Goal: Task Accomplishment & Management: Manage account settings

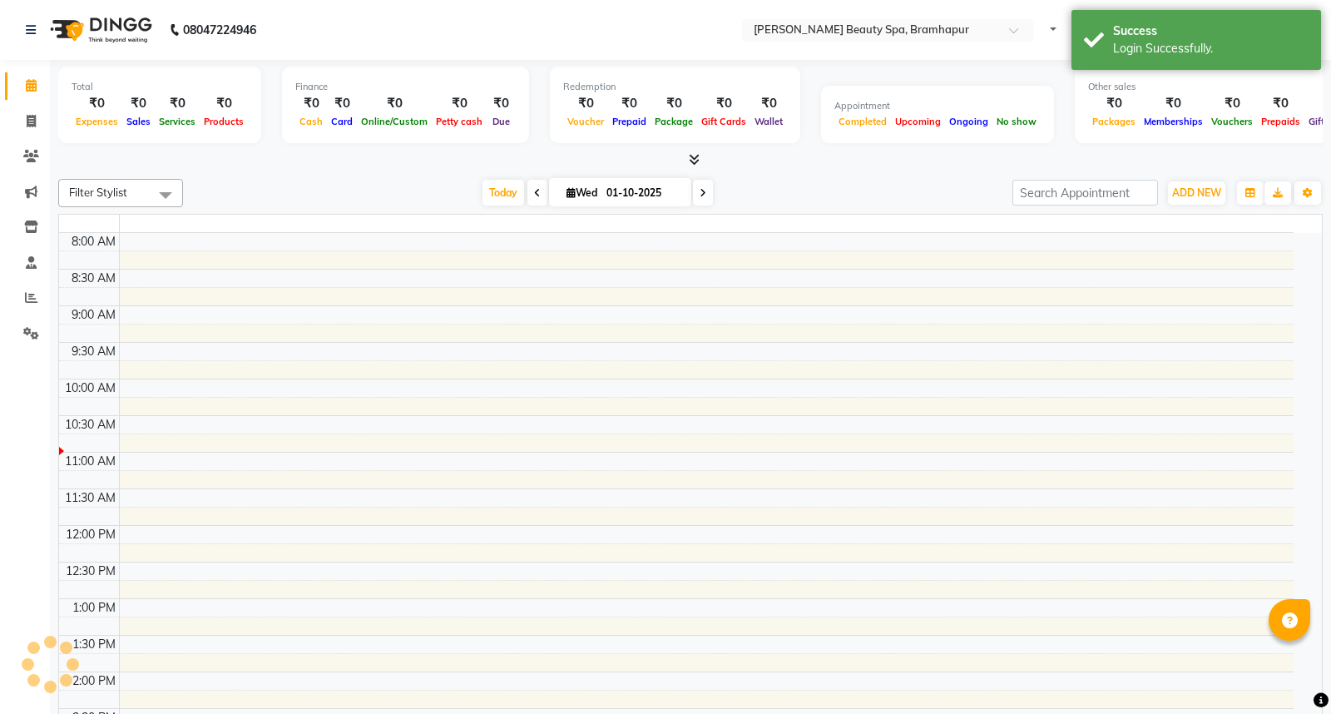
select select "en"
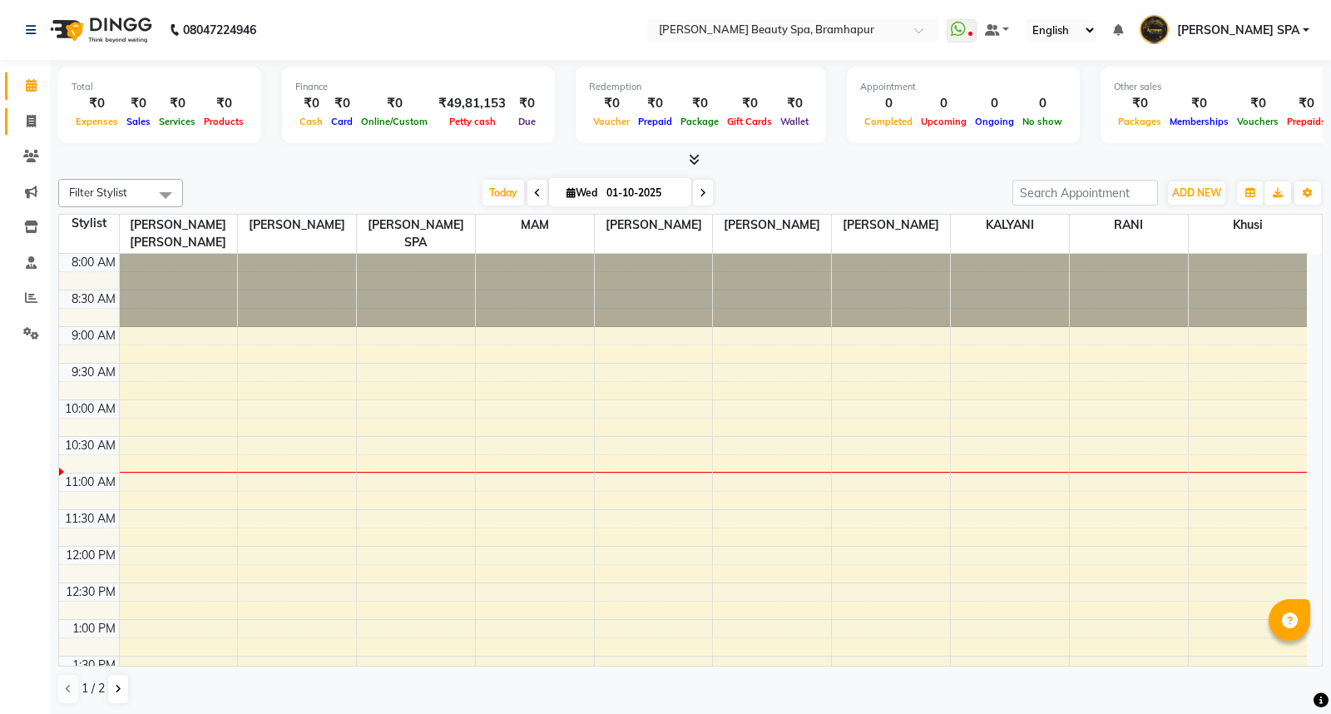
click at [31, 131] on link "Invoice" at bounding box center [25, 121] width 40 height 27
select select "service"
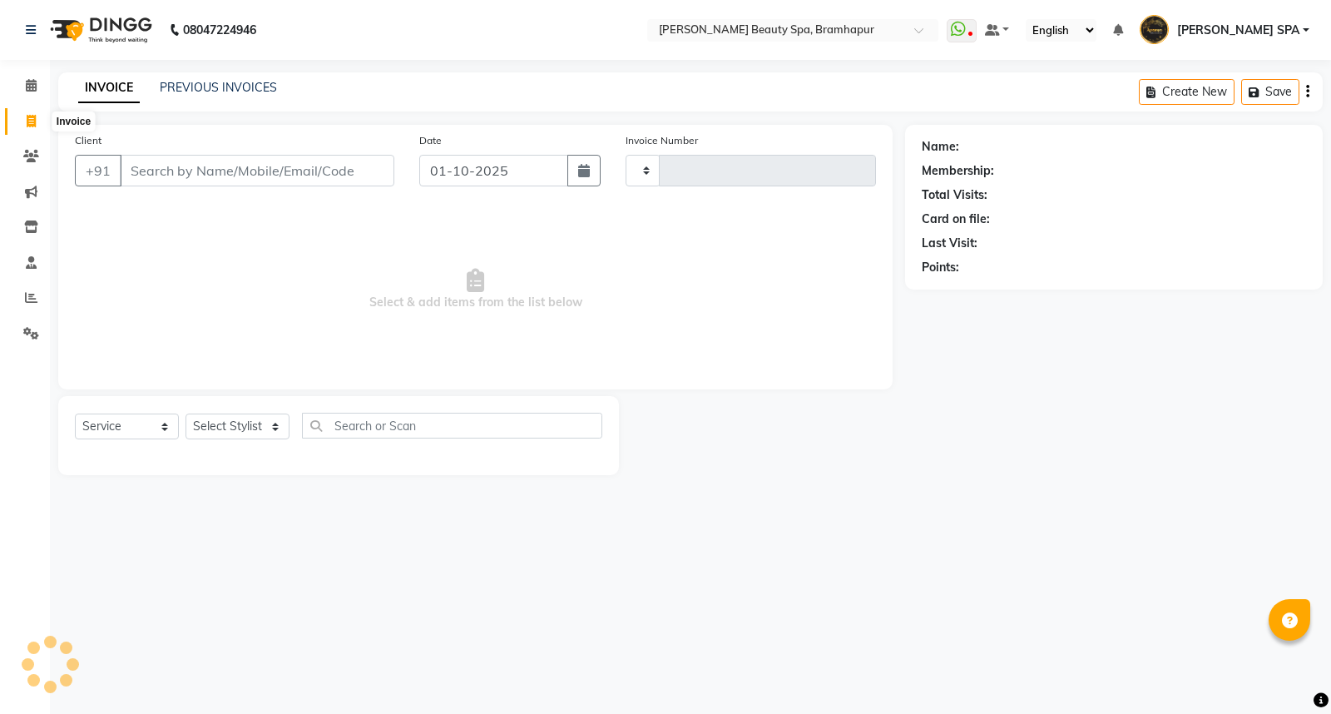
type input "1920"
select select "3622"
click at [29, 291] on icon at bounding box center [31, 297] width 12 height 12
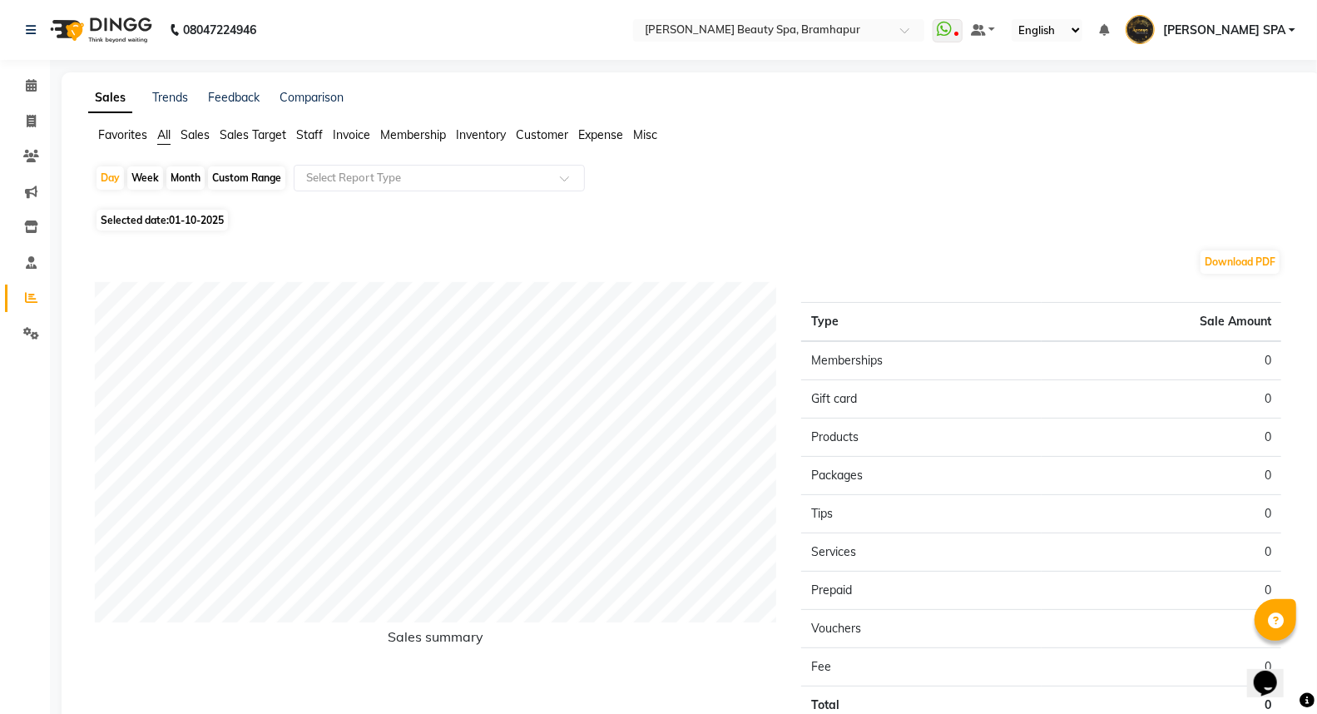
click at [310, 136] on span "Staff" at bounding box center [309, 134] width 27 height 15
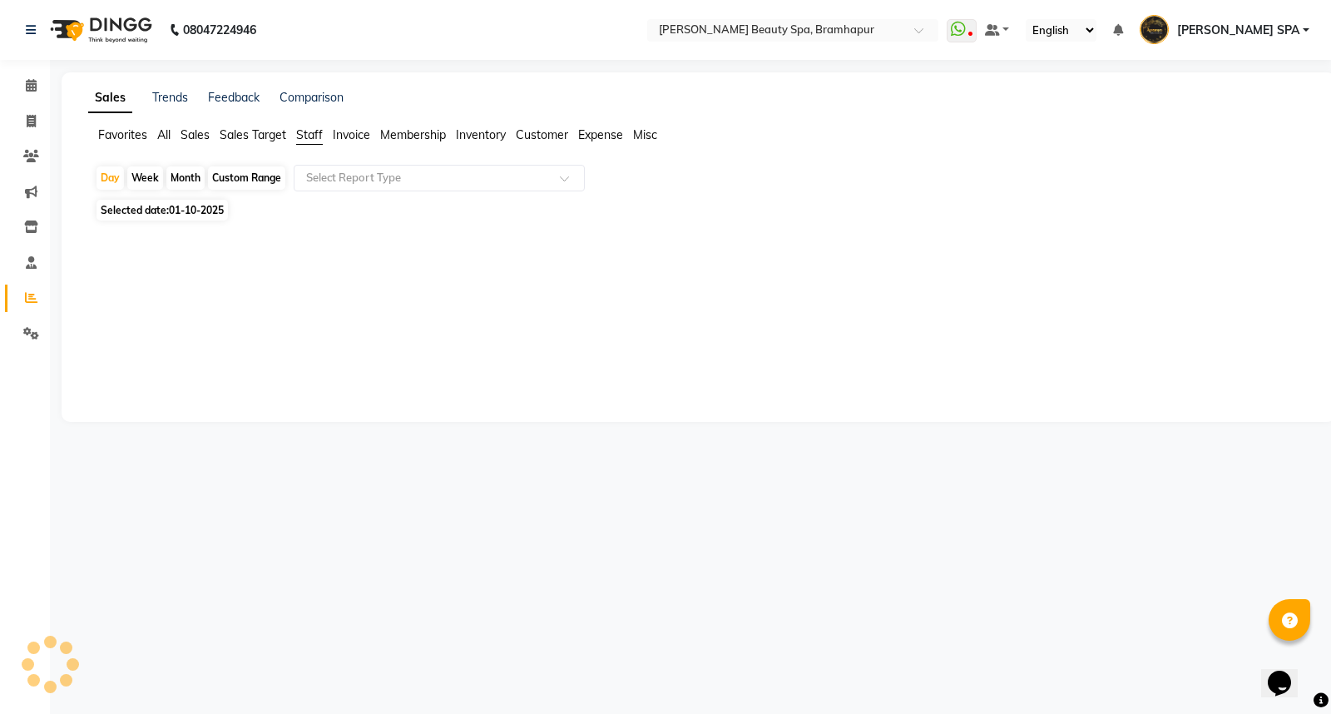
click at [185, 181] on div "Month" at bounding box center [185, 177] width 38 height 23
select select "10"
select select "2025"
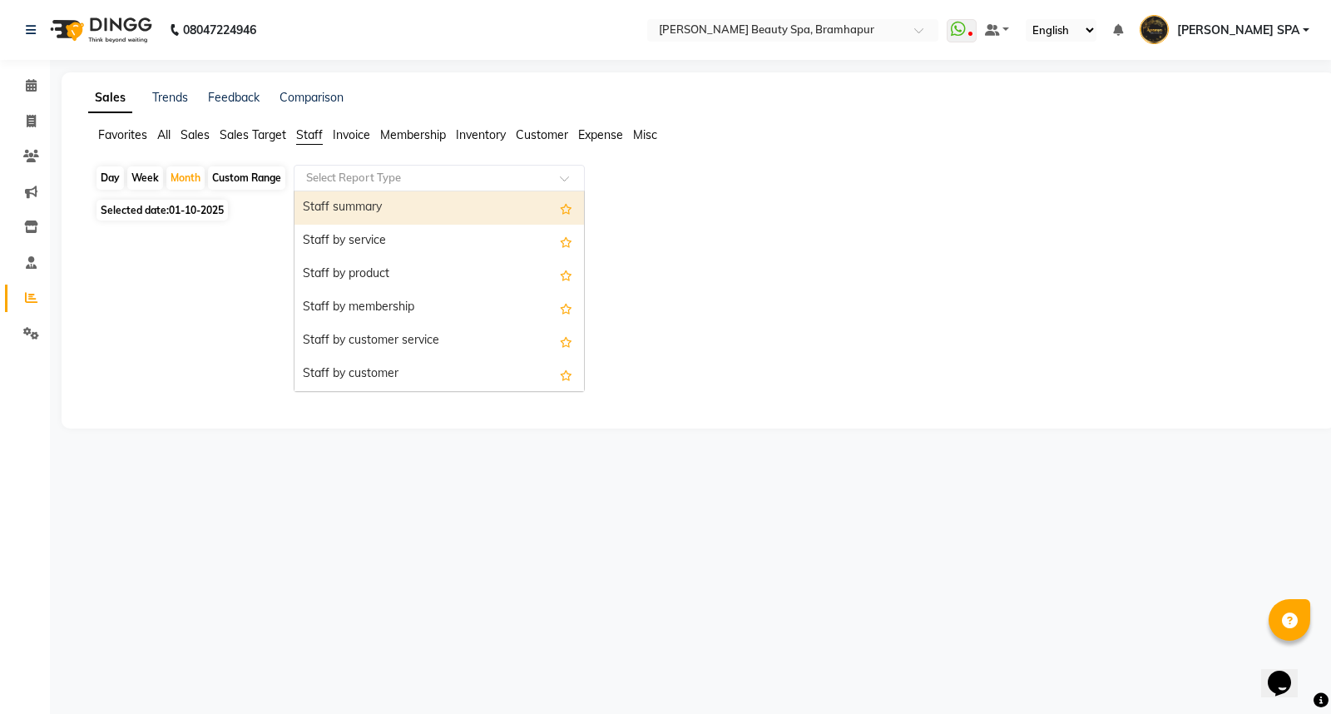
click at [379, 183] on input "text" at bounding box center [423, 178] width 240 height 17
click at [384, 208] on div "Staff summary" at bounding box center [440, 207] width 290 height 33
click at [395, 165] on div "Select Report Type × Staff summary ×" at bounding box center [439, 178] width 291 height 27
click at [434, 196] on div "Staff summary" at bounding box center [440, 207] width 290 height 33
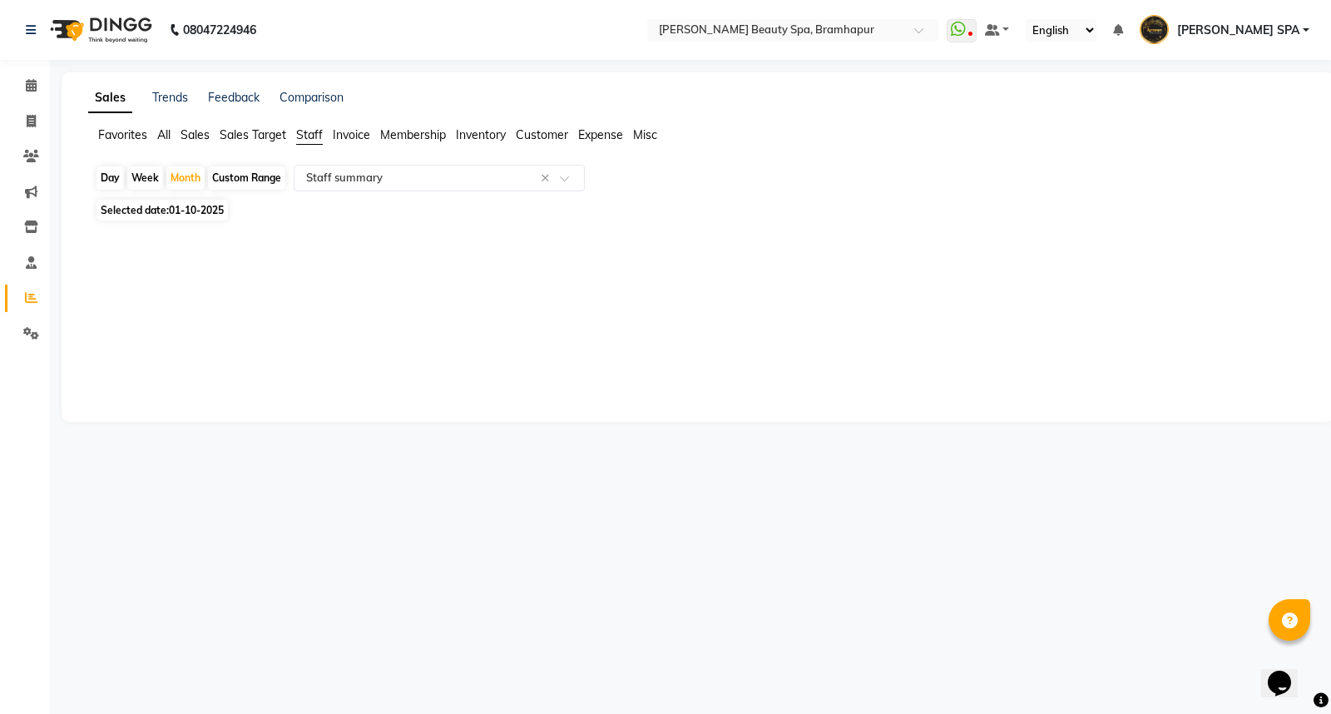
click at [186, 209] on span "01-10-2025" at bounding box center [196, 210] width 55 height 12
select select "10"
select select "2025"
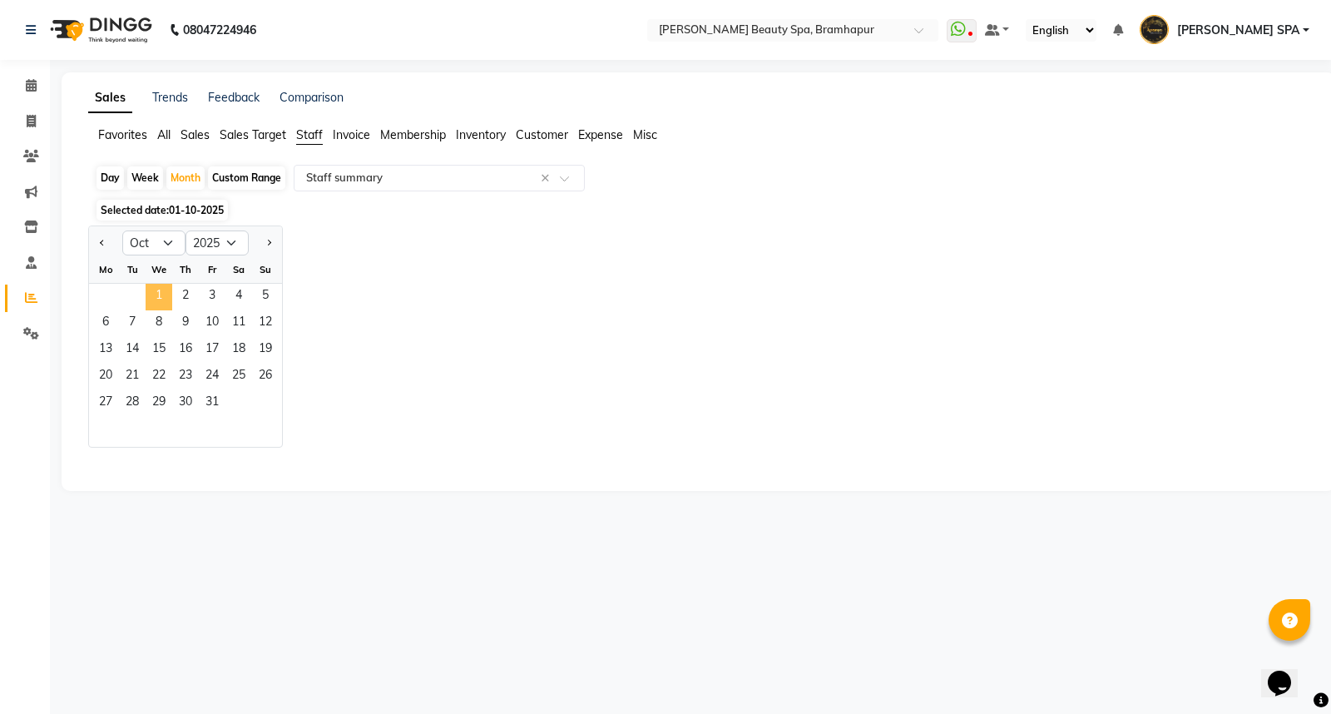
click at [154, 295] on span "1" at bounding box center [159, 297] width 27 height 27
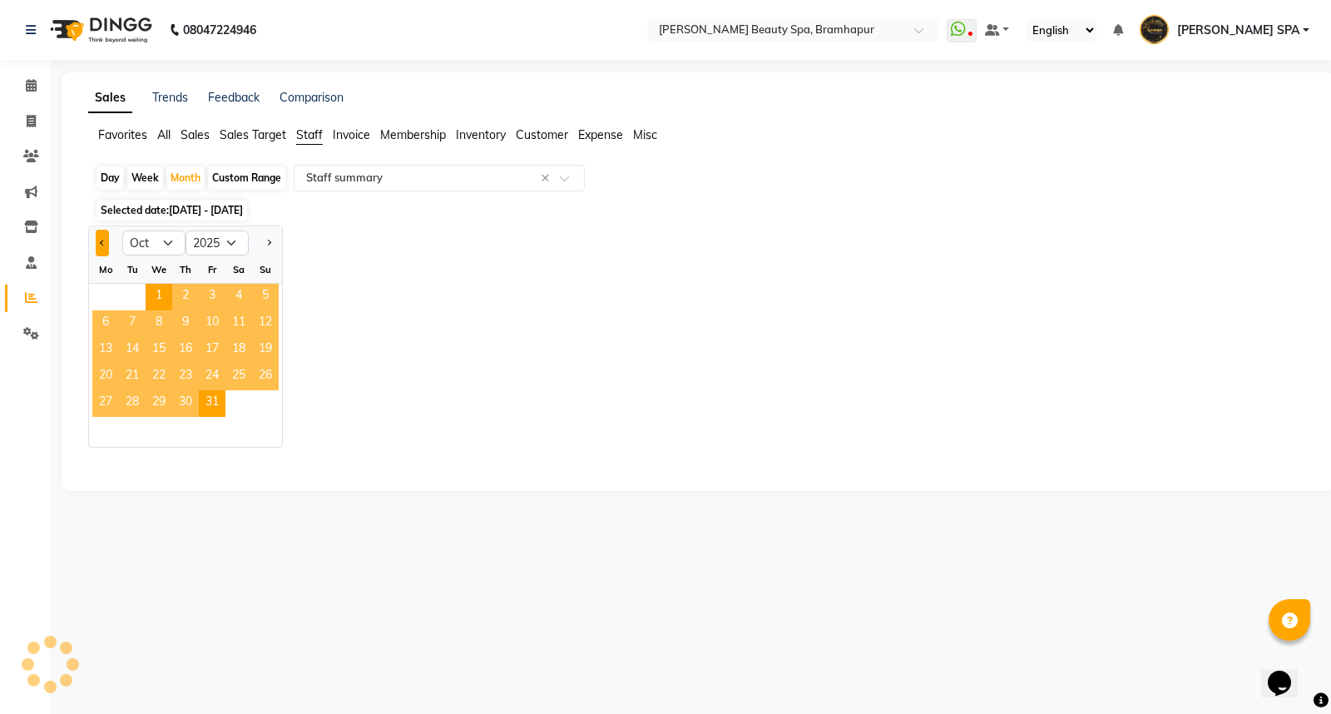
click at [108, 237] on button "Previous month" at bounding box center [102, 243] width 13 height 27
select select "9"
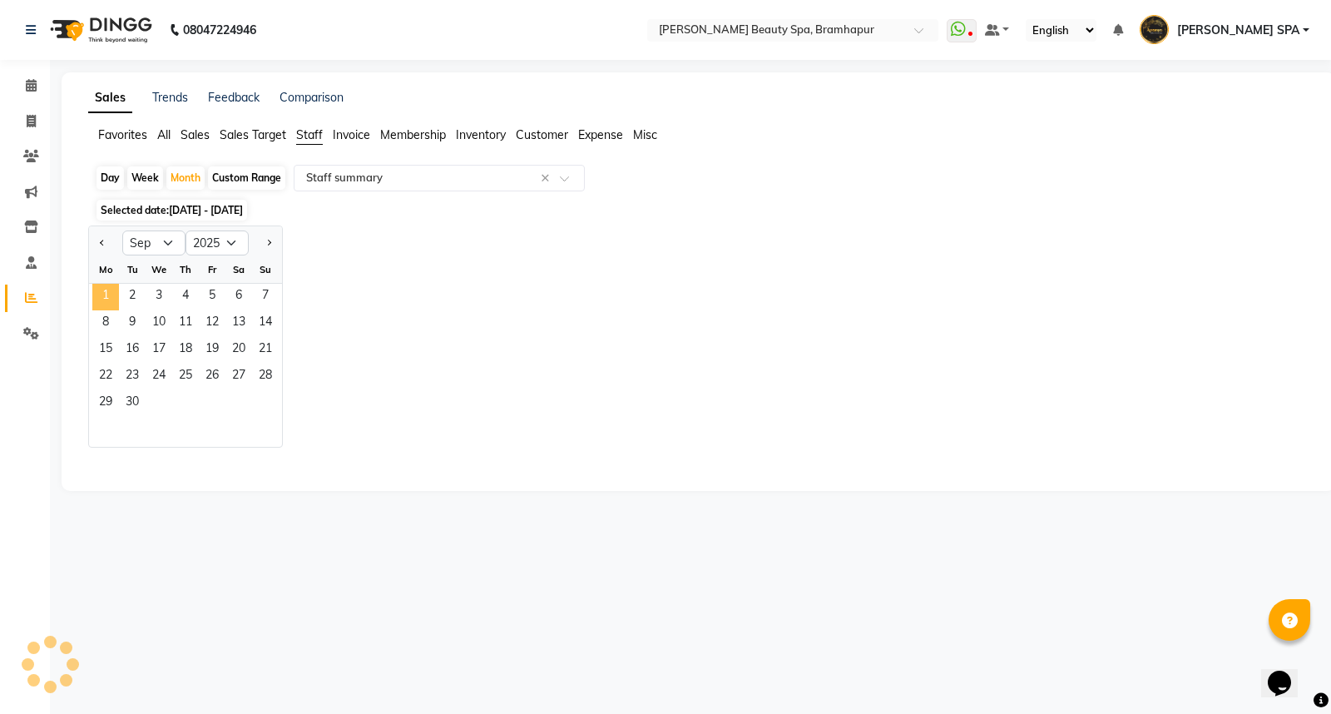
click at [113, 292] on span "1" at bounding box center [105, 297] width 27 height 27
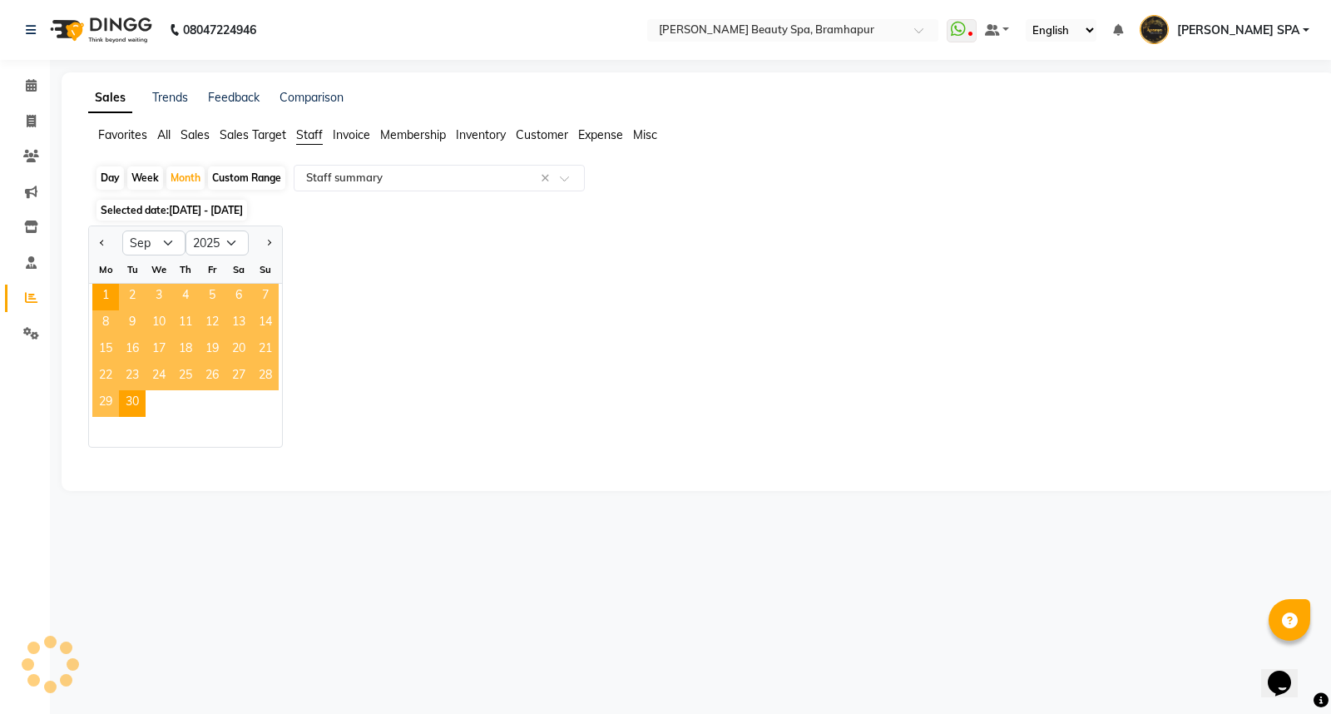
click at [408, 260] on div "Jan Feb Mar Apr May Jun Jul Aug Sep Oct Nov Dec 2015 2016 2017 2018 2019 2020 2…" at bounding box center [698, 336] width 1221 height 222
select select "full_report"
select select "csv"
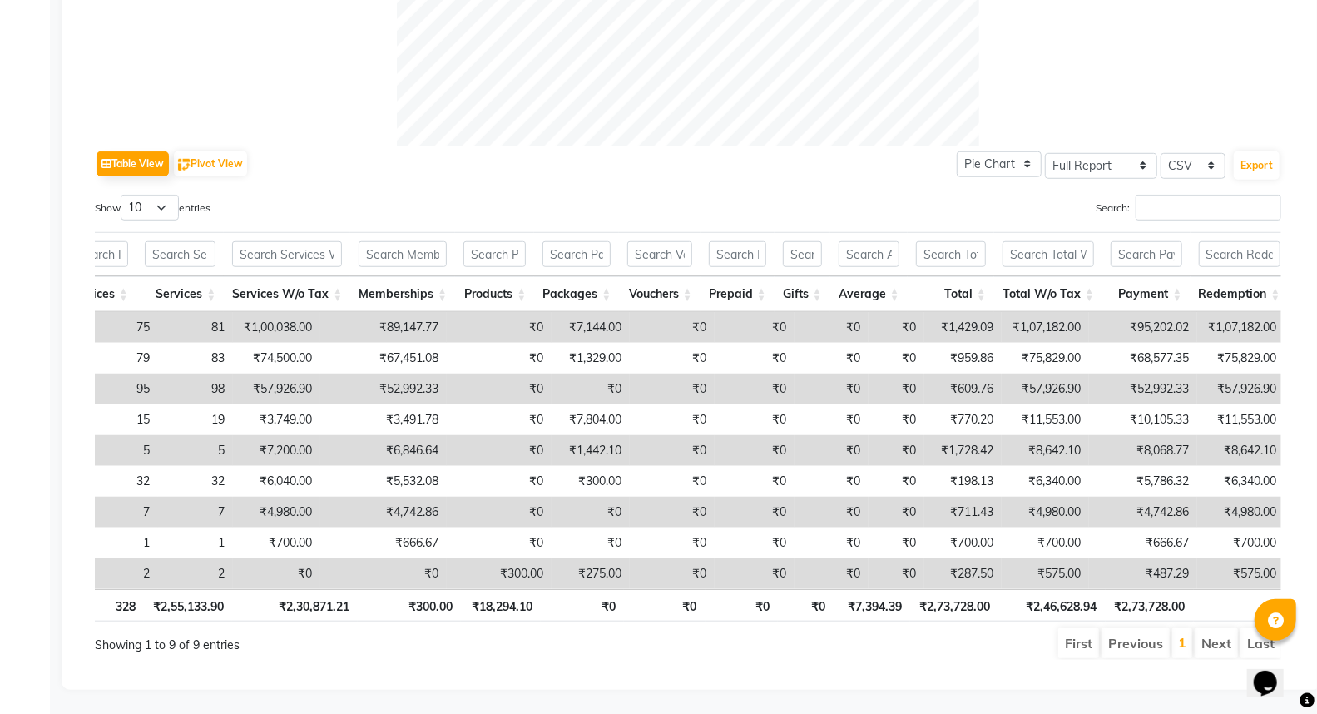
scroll to position [0, 397]
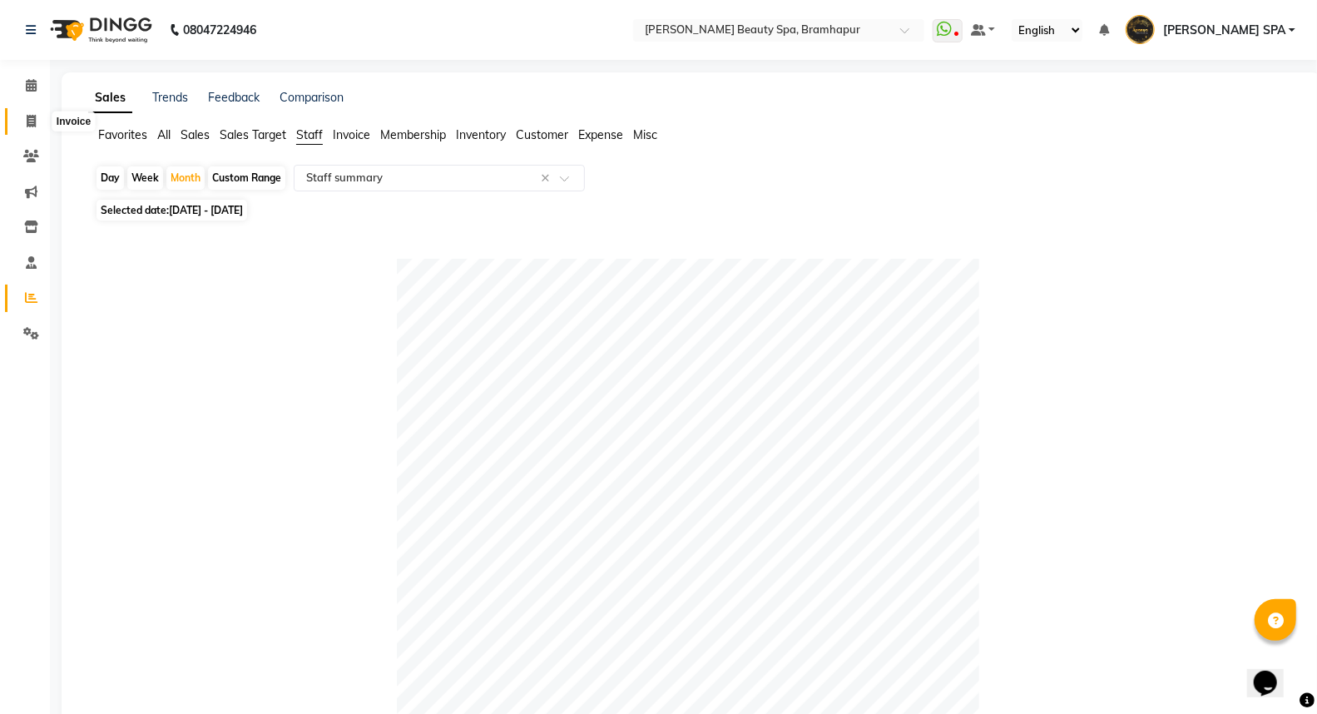
click at [29, 121] on icon at bounding box center [31, 121] width 9 height 12
select select "service"
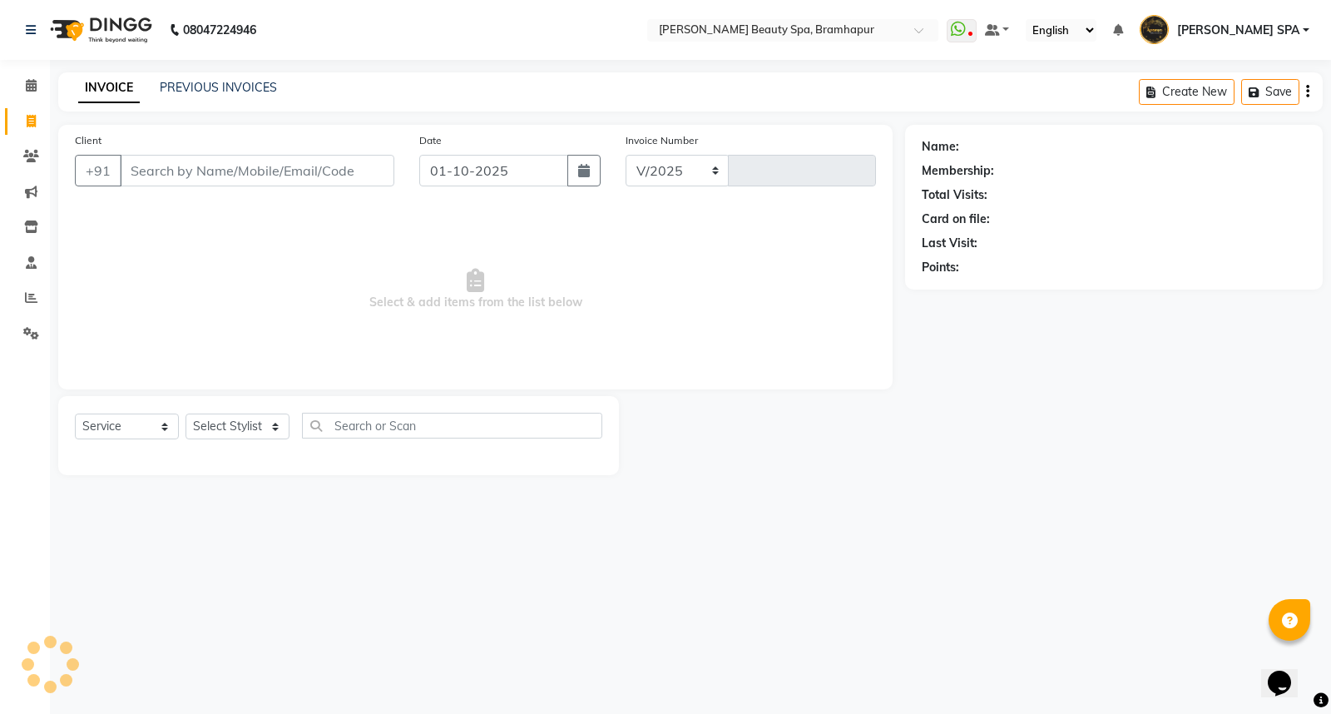
select select "3622"
type input "1920"
click at [160, 165] on input "Client" at bounding box center [257, 171] width 275 height 32
click at [233, 426] on select "Select Stylist ANANYA SPA jhuma KABITA PATTNAIK JOLLY KALYANI khusi MAM PRANATI…" at bounding box center [245, 427] width 119 height 26
select select "59346"
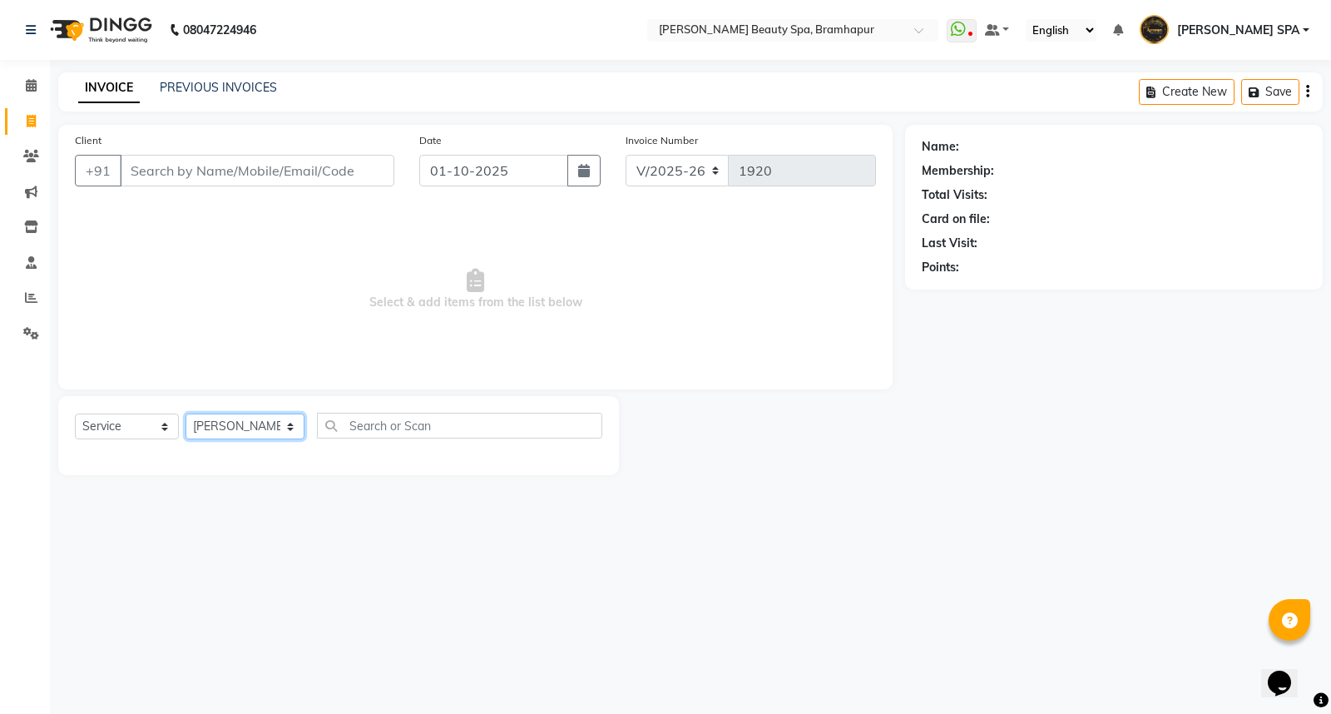
click at [186, 414] on select "Select Stylist ANANYA SPA jhuma KABITA PATTNAIK JOLLY KALYANI khusi MAM PRANATI…" at bounding box center [245, 427] width 119 height 26
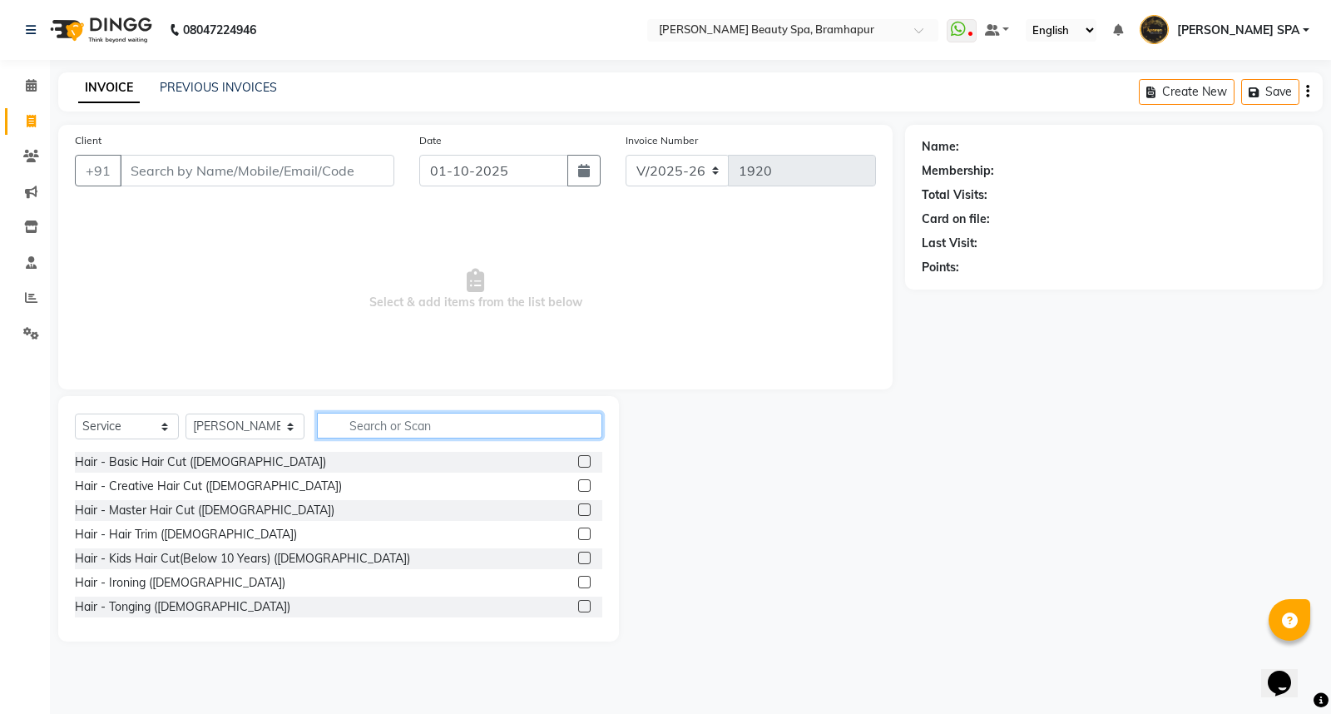
click at [339, 427] on input "text" at bounding box center [459, 426] width 285 height 26
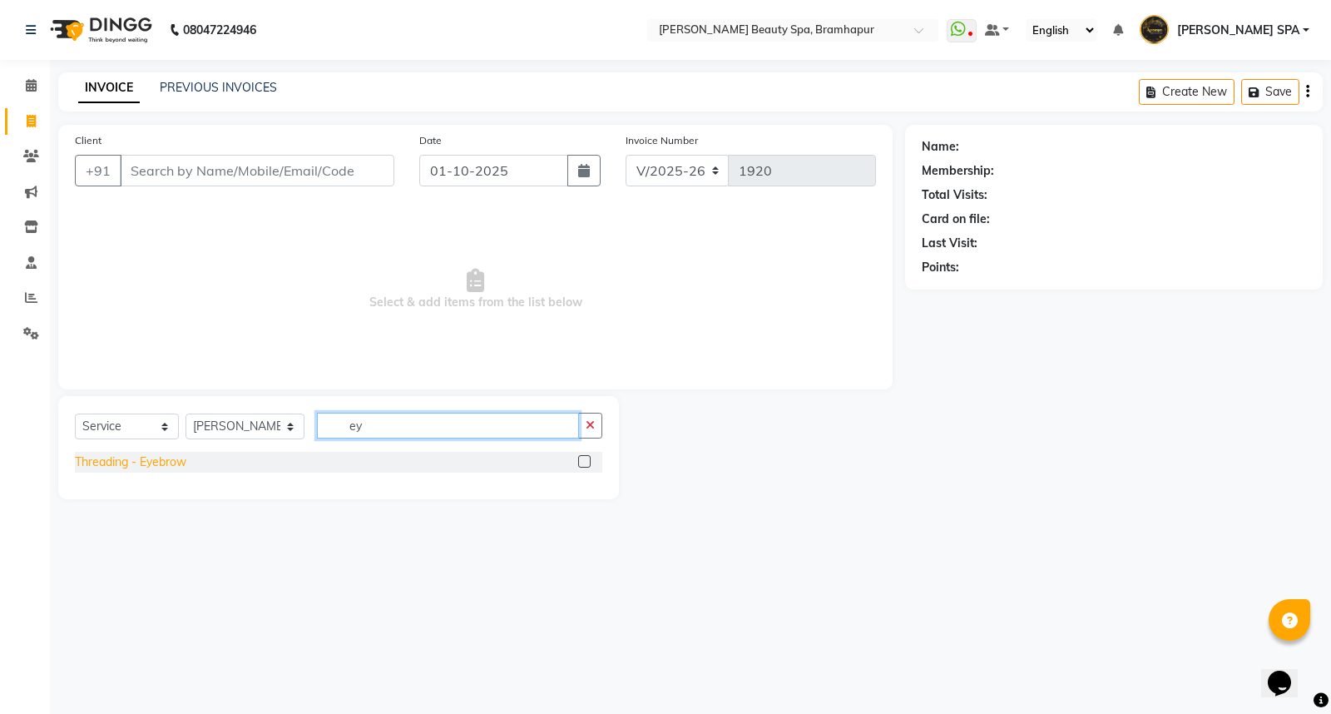
type input "ey"
click at [158, 464] on div "Threading - Eyebrow" at bounding box center [130, 461] width 111 height 17
checkbox input "false"
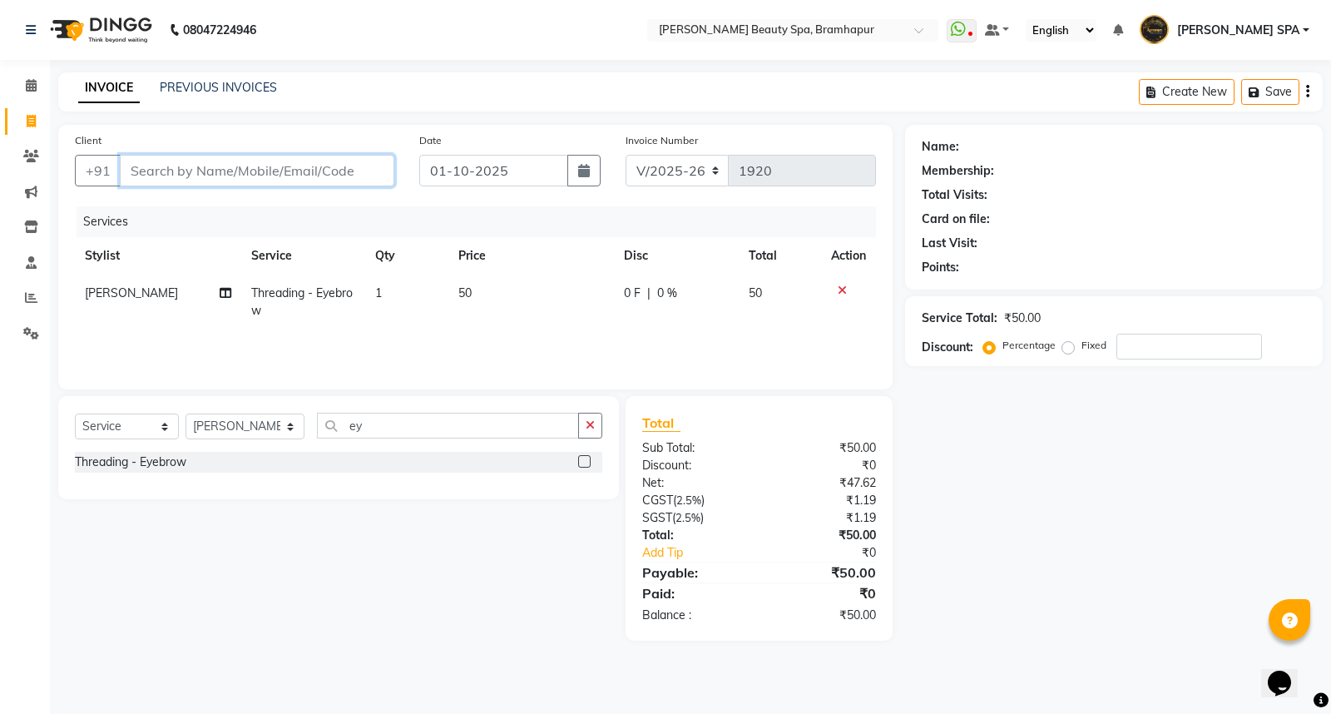
click at [163, 172] on input "Client" at bounding box center [257, 171] width 275 height 32
type input "9"
type input "0"
click at [170, 169] on input "9337212067" at bounding box center [215, 171] width 190 height 32
click at [201, 169] on input "933724012067" at bounding box center [215, 171] width 190 height 32
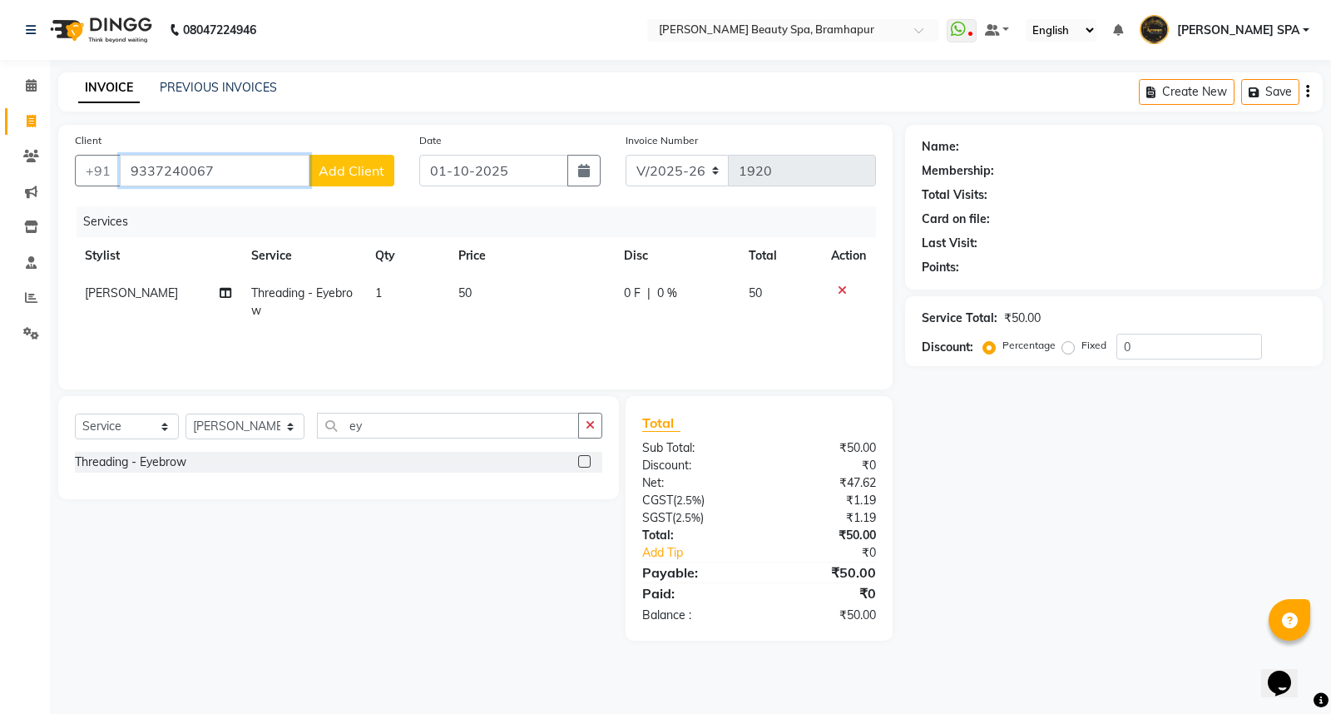
click at [193, 169] on input "9337240067" at bounding box center [215, 171] width 190 height 32
click at [234, 175] on input "933724067" at bounding box center [215, 171] width 190 height 32
click at [169, 171] on input "933724067" at bounding box center [215, 171] width 190 height 32
type input "9337214067"
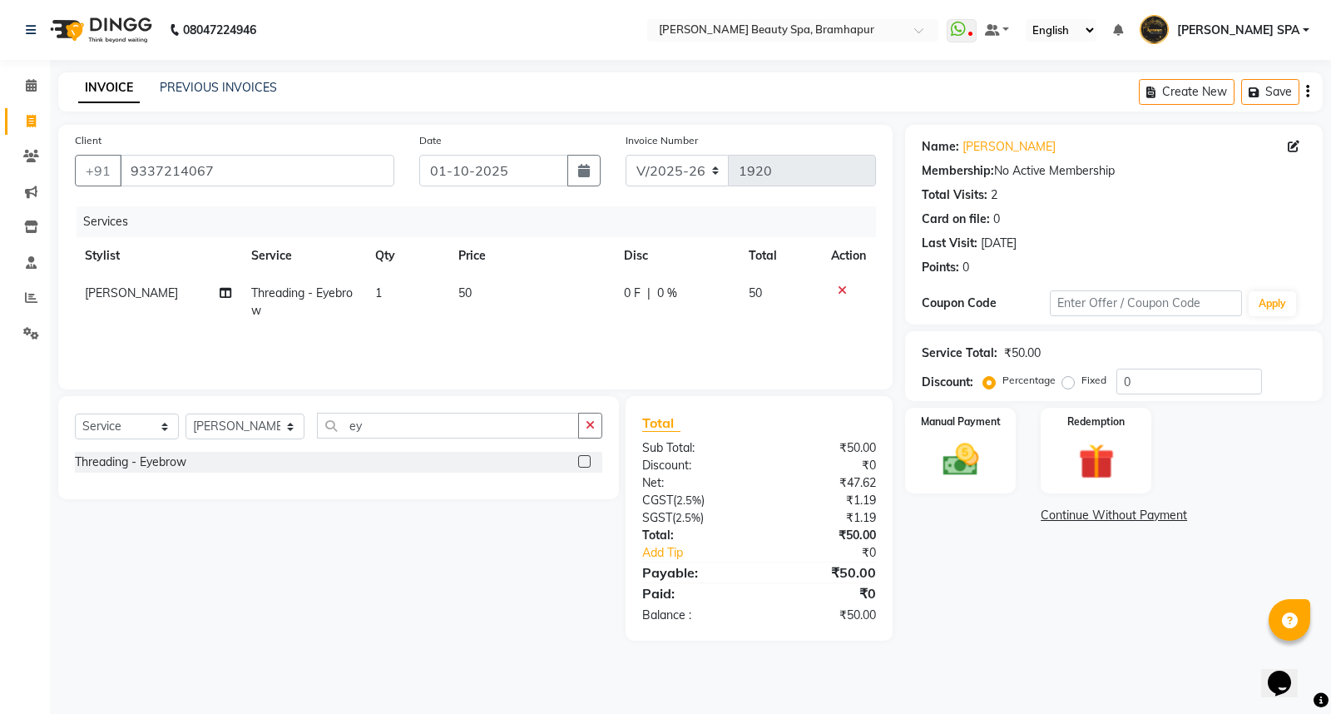
click at [331, 562] on div "Select Service Product Membership Package Voucher Prepaid Gift Card Select Styl…" at bounding box center [332, 518] width 573 height 245
click at [939, 438] on img at bounding box center [961, 459] width 60 height 42
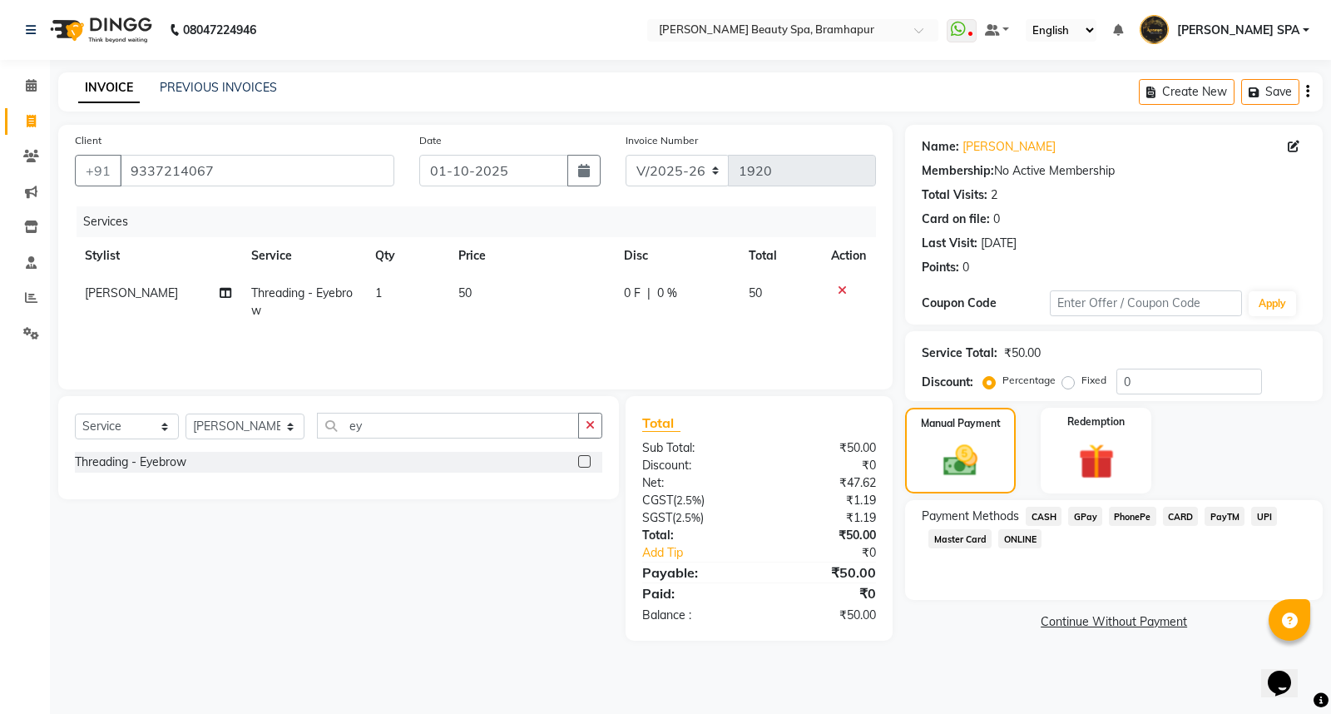
click at [1123, 622] on link "Continue Without Payment" at bounding box center [1114, 621] width 411 height 17
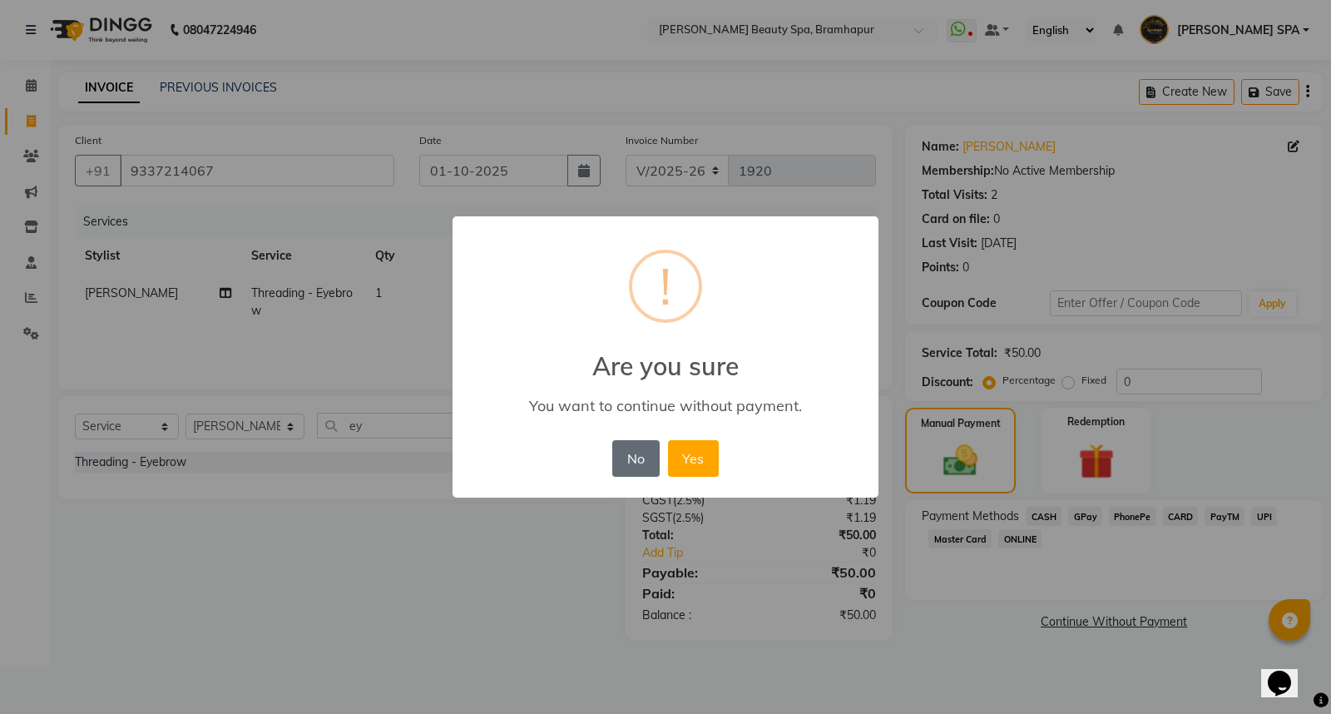
click at [621, 464] on button "No" at bounding box center [635, 458] width 47 height 37
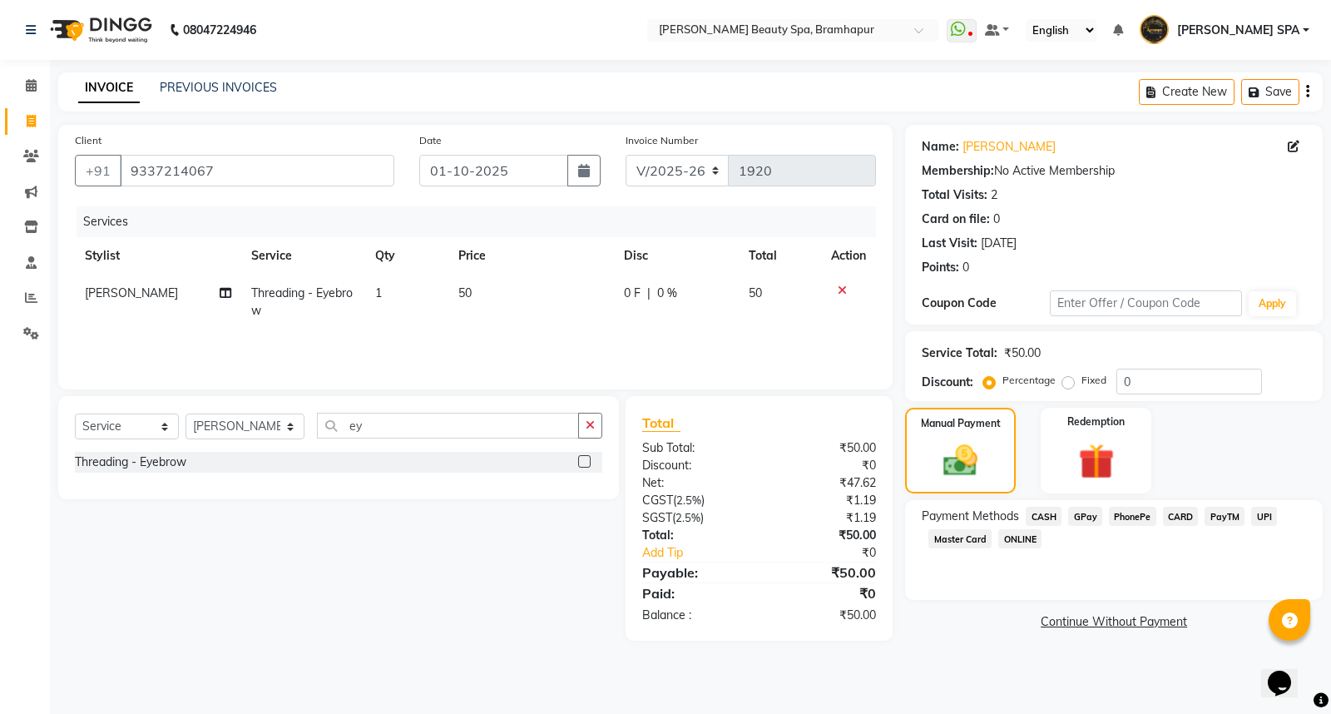
click at [1096, 621] on link "Continue Without Payment" at bounding box center [1114, 621] width 411 height 17
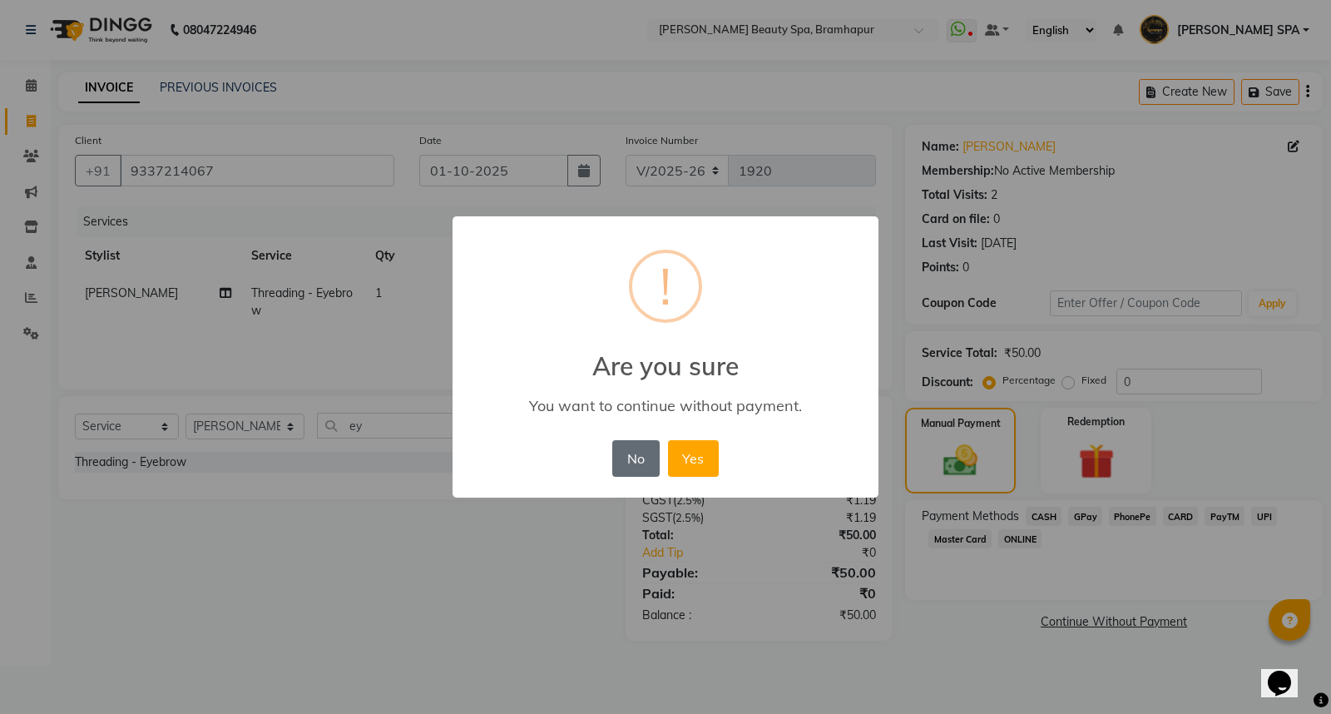
click at [616, 458] on button "No" at bounding box center [635, 458] width 47 height 37
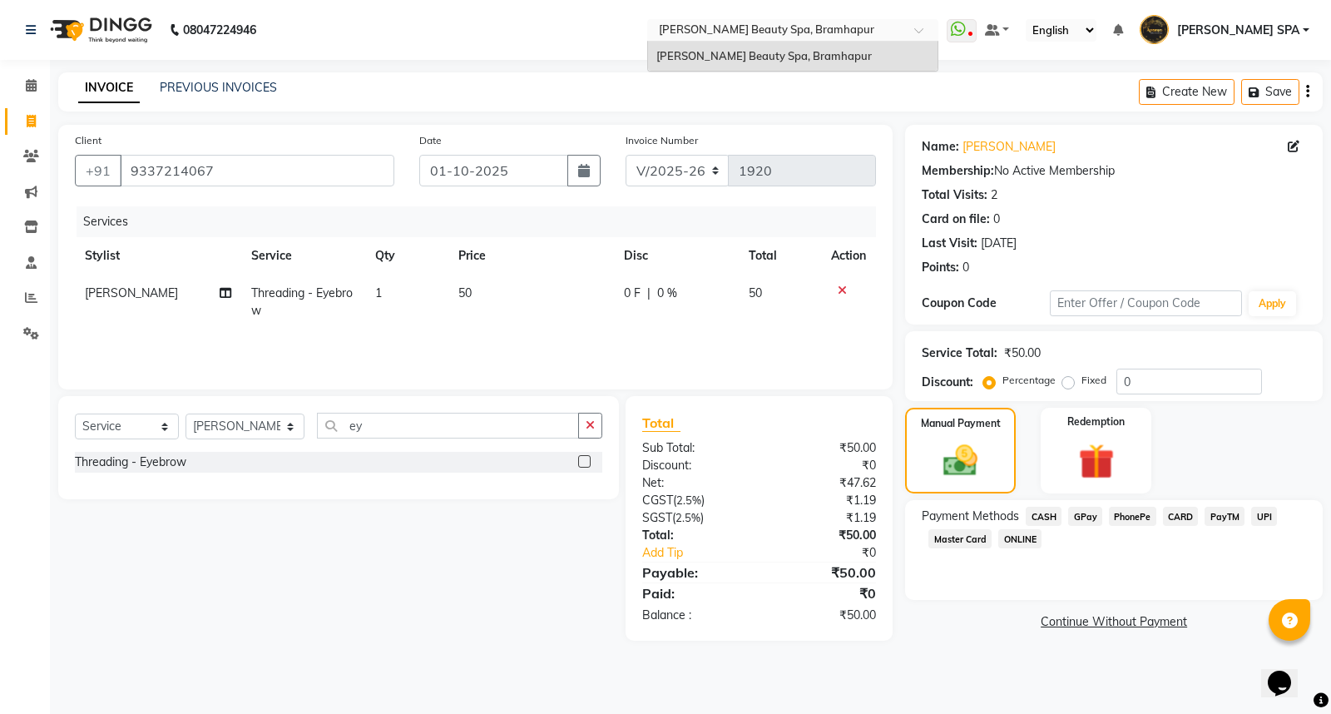
click at [853, 31] on input "text" at bounding box center [776, 31] width 241 height 17
click at [939, 25] on div at bounding box center [792, 31] width 291 height 17
click at [772, 62] on span "[PERSON_NAME] Beauty Spa, Bramhapur" at bounding box center [764, 55] width 216 height 13
click at [729, 27] on input "text" at bounding box center [776, 31] width 241 height 17
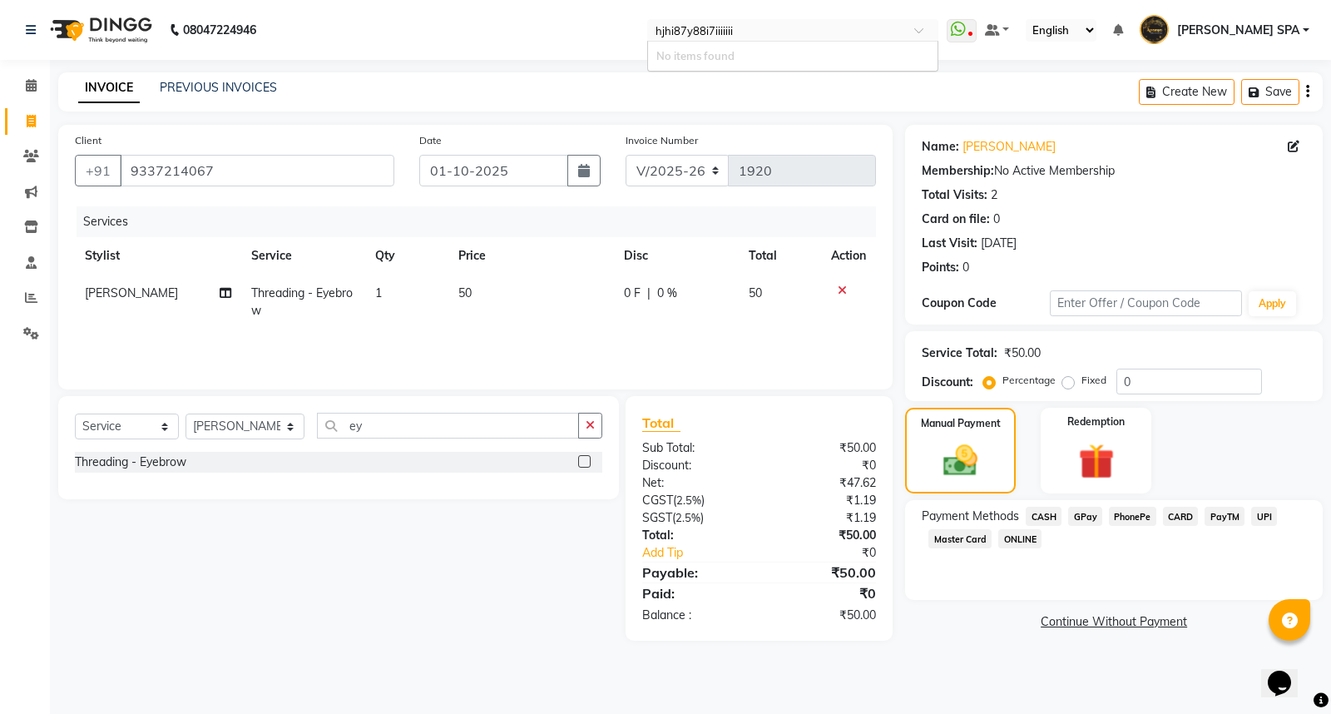
click at [760, 59] on div "No items found" at bounding box center [793, 57] width 290 height 30
type input "h"
click at [825, 56] on span "[PERSON_NAME] Beauty Spa, Bramhapur" at bounding box center [764, 55] width 216 height 13
click at [982, 47] on nav "08047224946 Select Location × Ananya Beauty Spa, Bramhapur WhatsApp Status ✕ St…" at bounding box center [665, 30] width 1331 height 60
click at [1082, 512] on span "GPay" at bounding box center [1085, 516] width 34 height 19
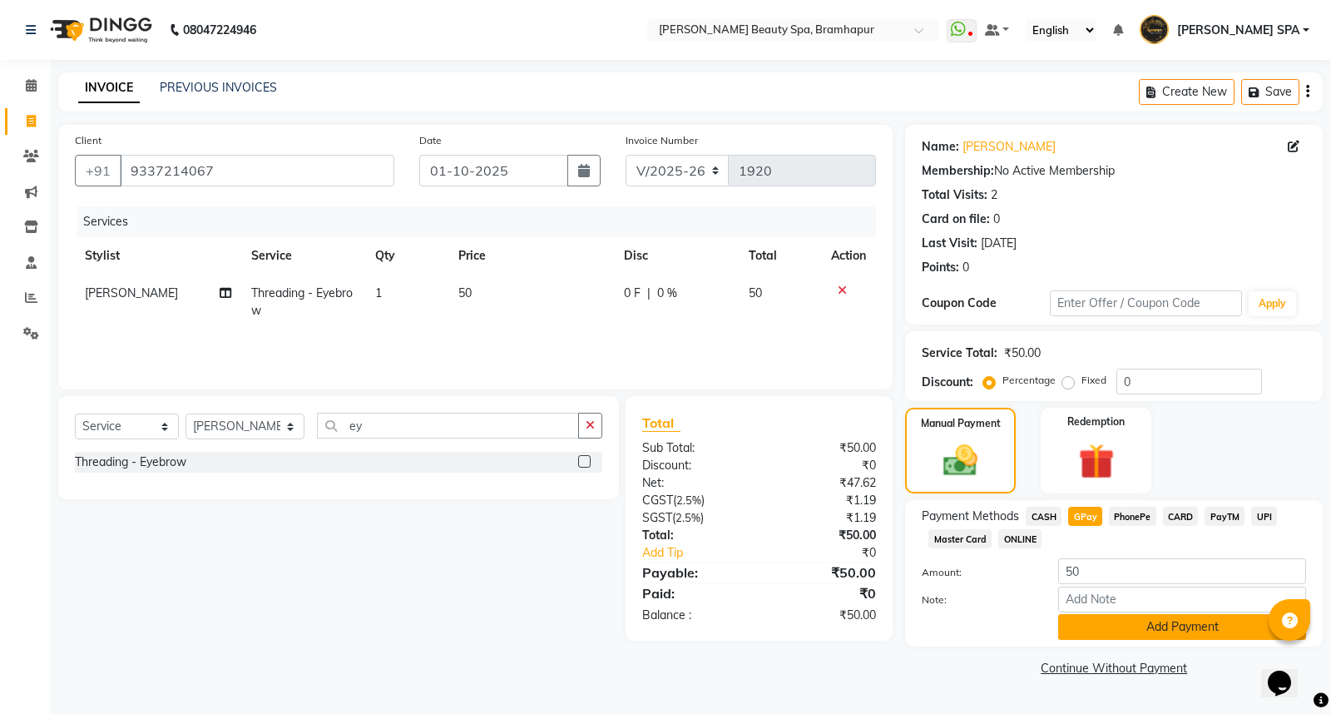
click at [1098, 622] on button "Add Payment" at bounding box center [1182, 627] width 248 height 26
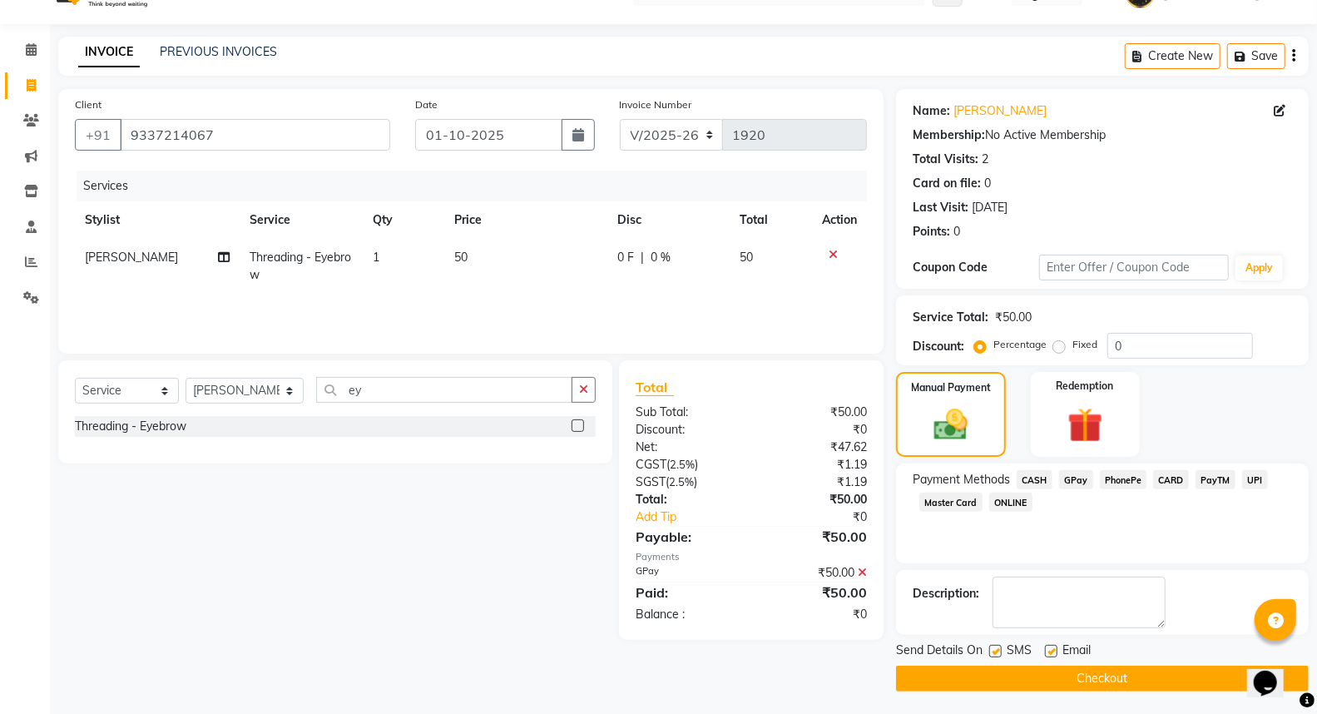
scroll to position [37, 0]
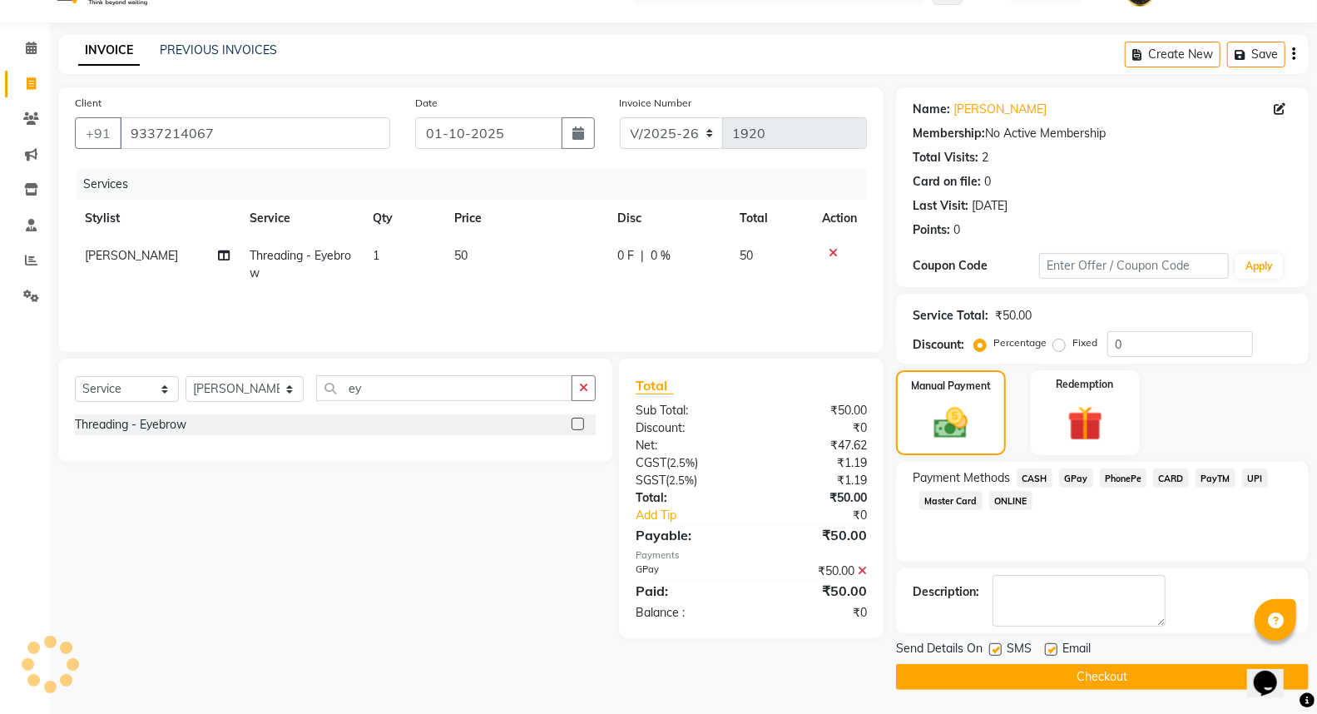
click at [1057, 674] on button "Checkout" at bounding box center [1102, 677] width 413 height 26
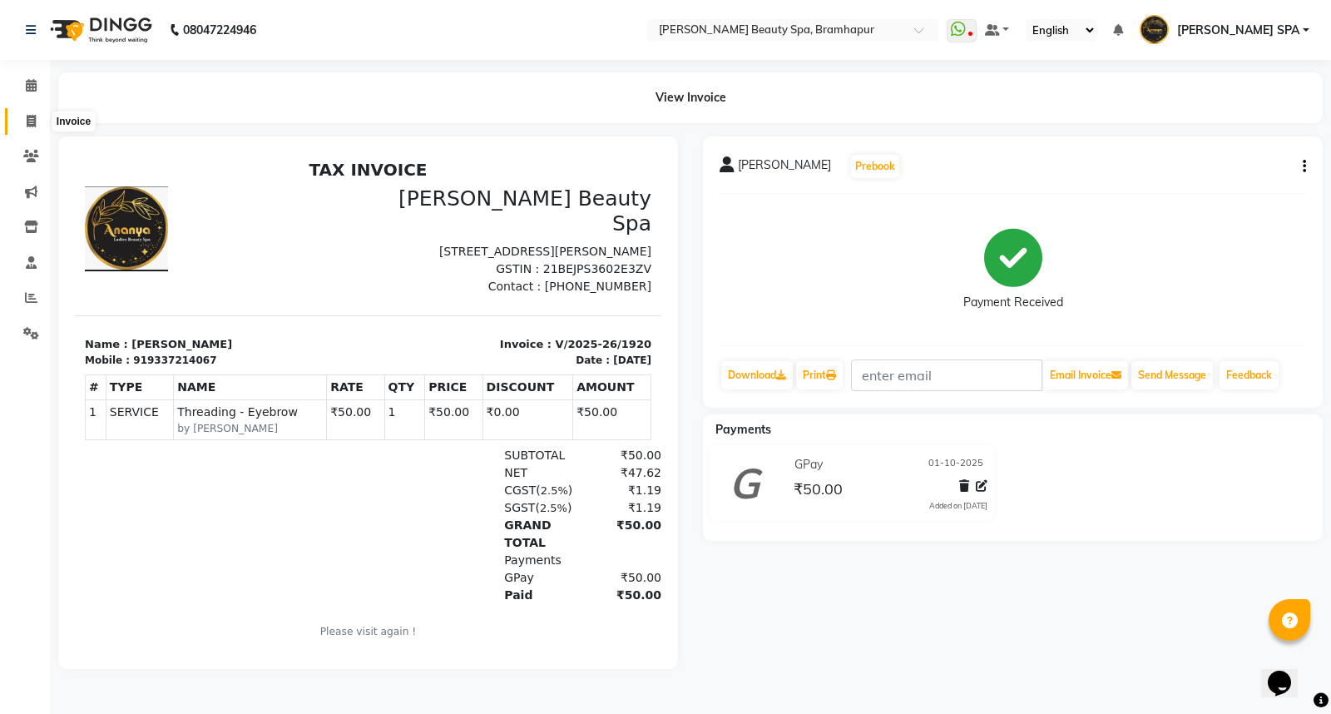
click at [30, 121] on icon at bounding box center [31, 121] width 9 height 12
select select "service"
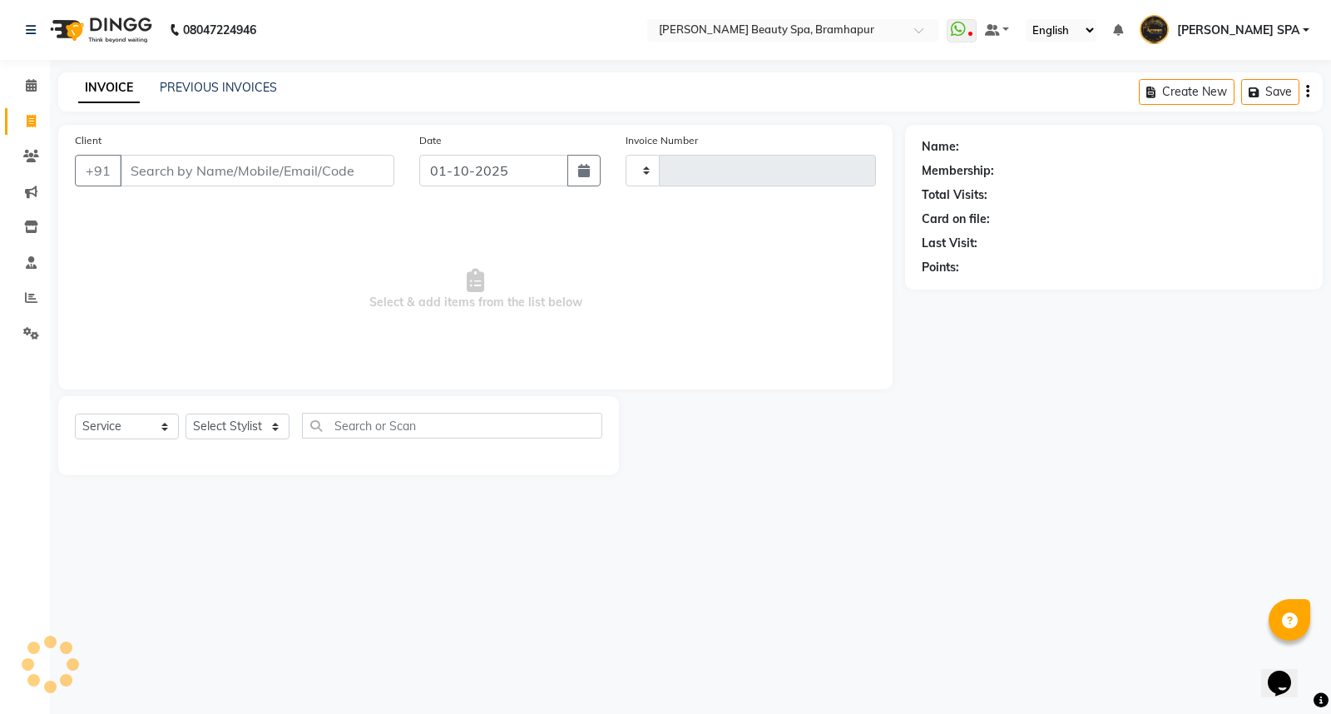
type input "1921"
select select "3622"
click at [225, 423] on select "Select Stylist ANANYA SPA jhuma KABITA PATTNAIK JOLLY KALYANI khusi MAM PRANATI…" at bounding box center [245, 427] width 119 height 26
select select "59346"
click at [186, 414] on select "Select Stylist ANANYA SPA jhuma KABITA PATTNAIK JOLLY KALYANI khusi MAM PRANATI…" at bounding box center [245, 427] width 119 height 26
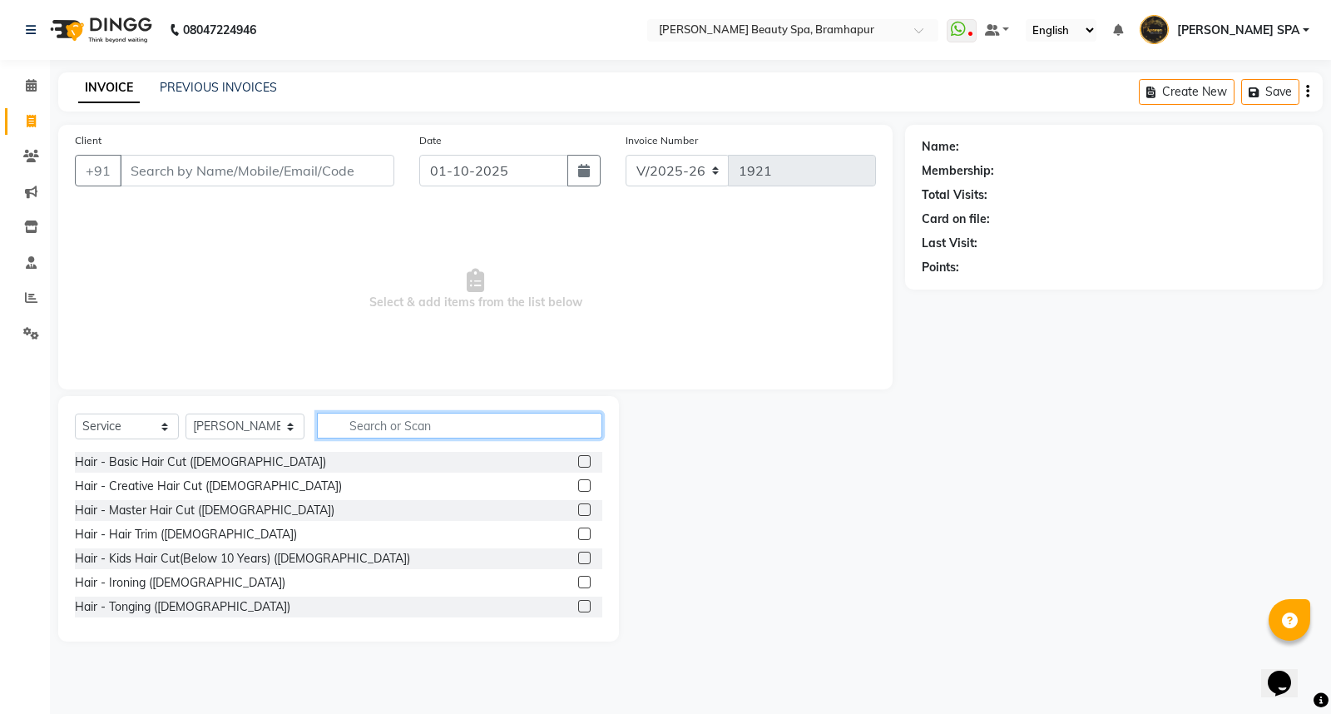
click at [404, 424] on input "text" at bounding box center [459, 426] width 285 height 26
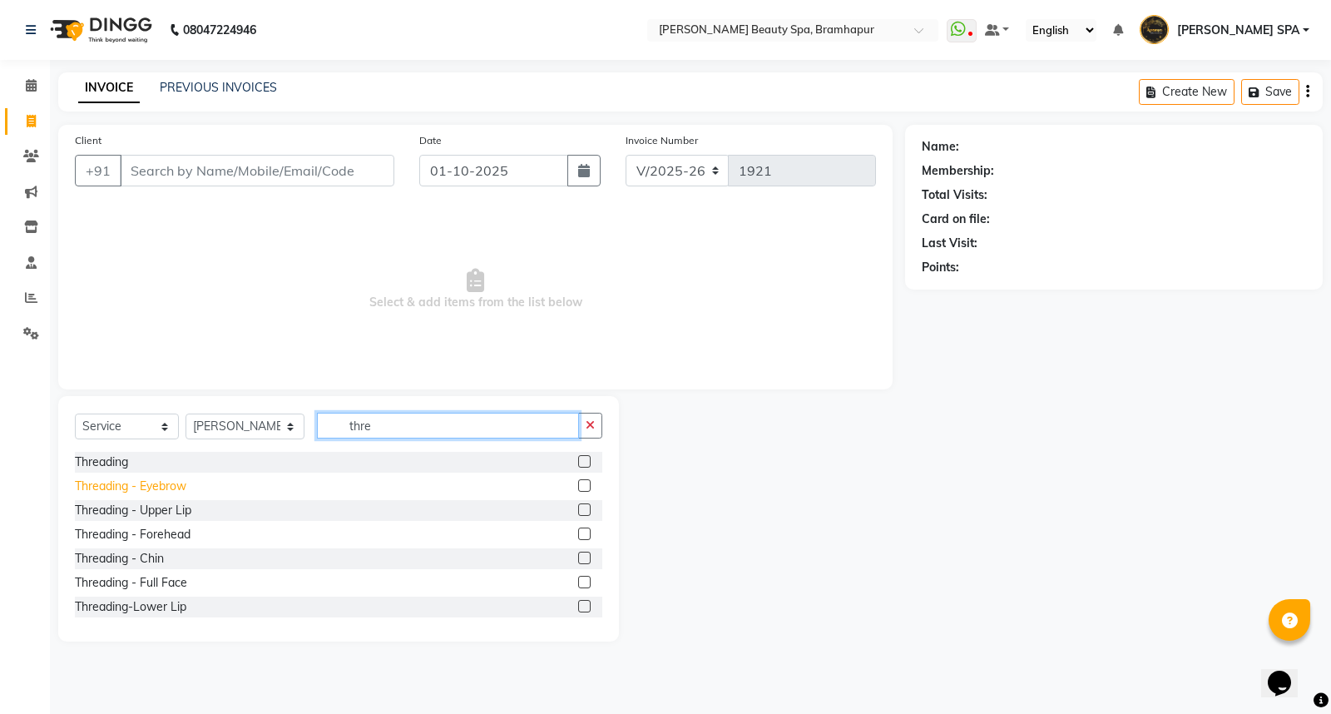
type input "thre"
click at [125, 485] on div "Threading - Eyebrow" at bounding box center [130, 486] width 111 height 17
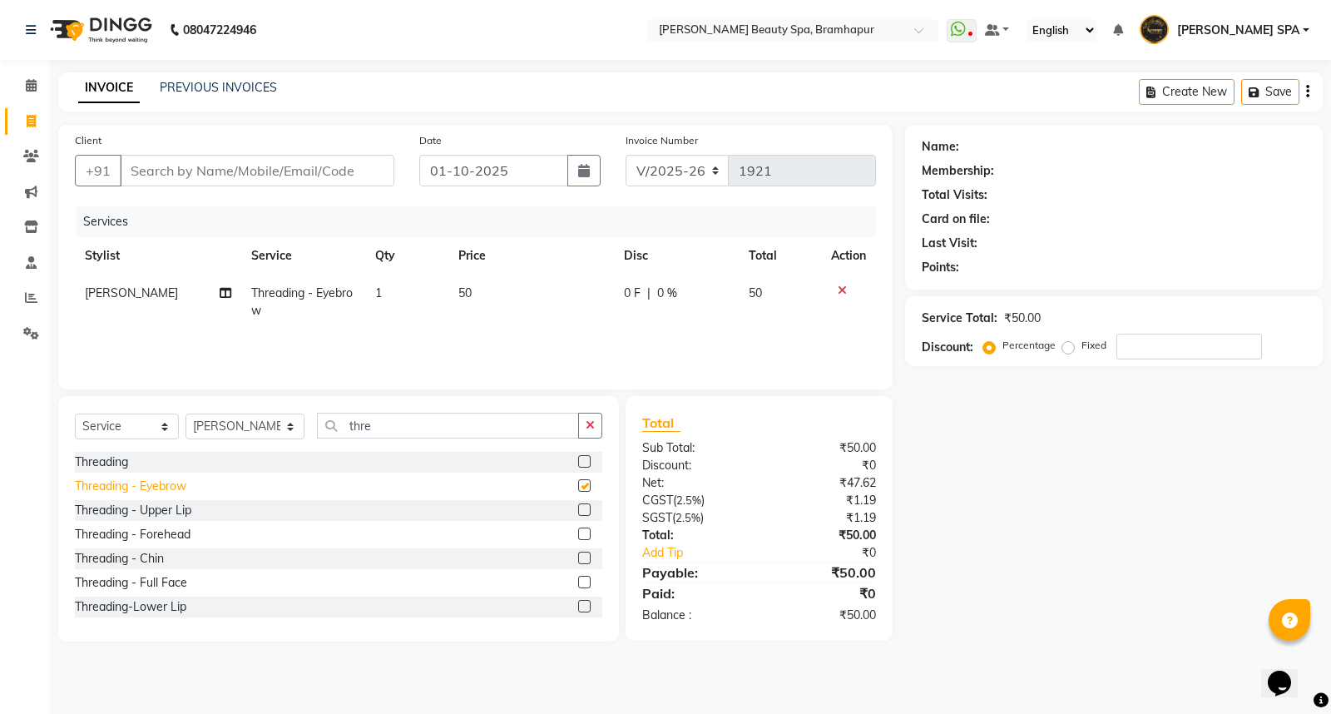
checkbox input "false"
click at [478, 292] on td "50" at bounding box center [531, 302] width 166 height 55
select select "59346"
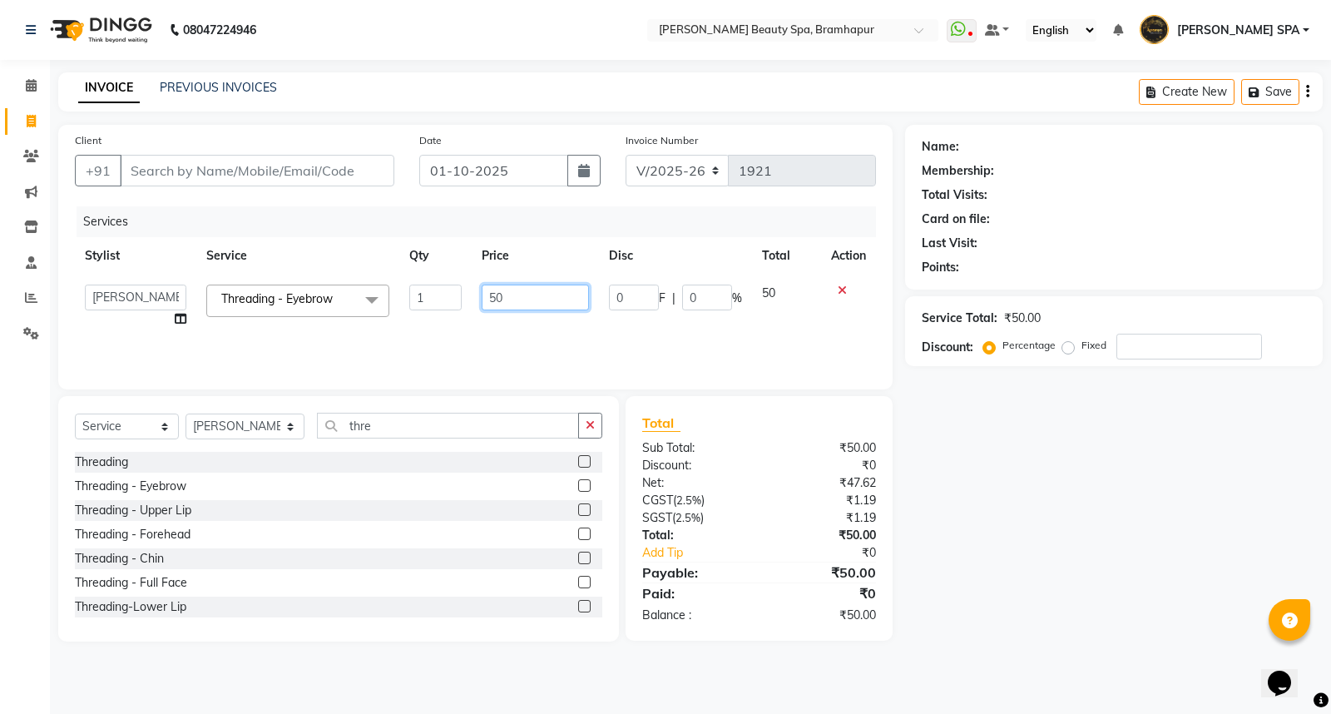
click at [536, 298] on input "50" at bounding box center [535, 298] width 107 height 26
type input "5"
type input "100"
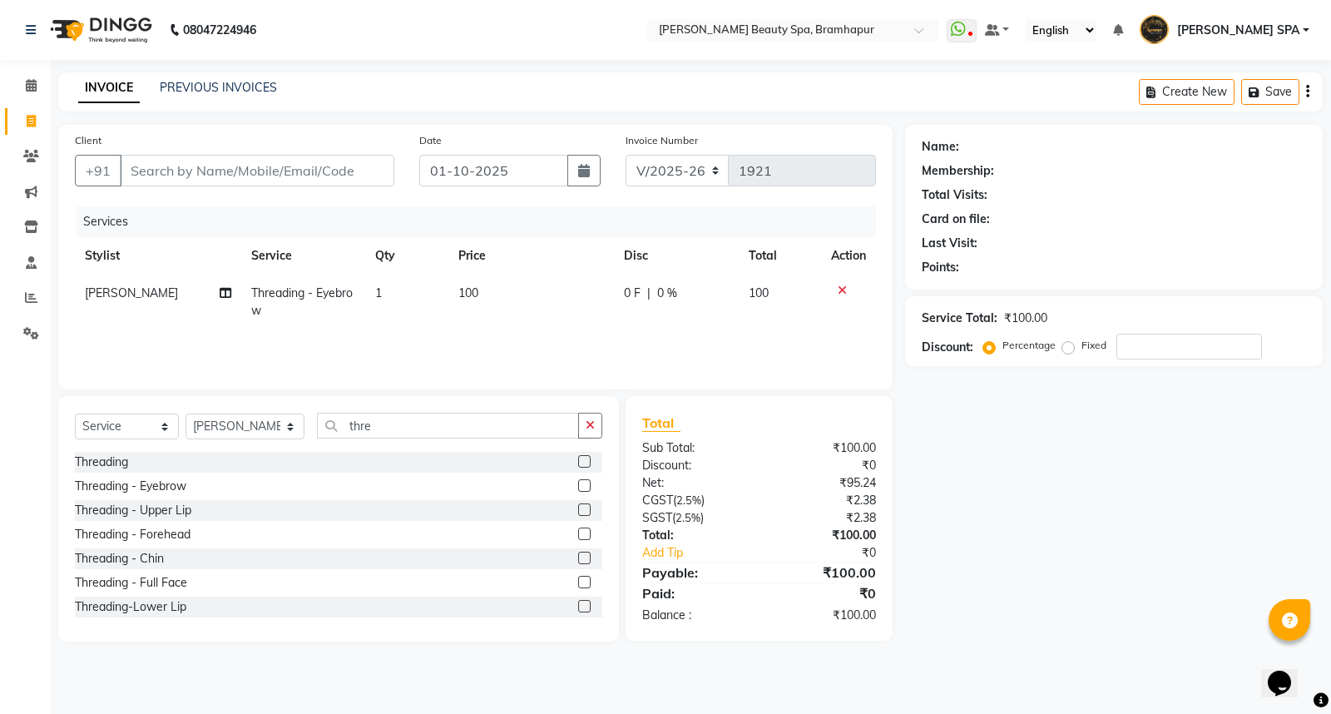
drag, startPoint x: 1063, startPoint y: 577, endPoint x: 1045, endPoint y: 594, distance: 24.7
click at [1048, 593] on div "Name: Membership: Total Visits: Card on file: Last Visit: Points: Service Total…" at bounding box center [1120, 383] width 430 height 517
click at [179, 175] on input "Client" at bounding box center [257, 171] width 275 height 32
type input "9"
type input "0"
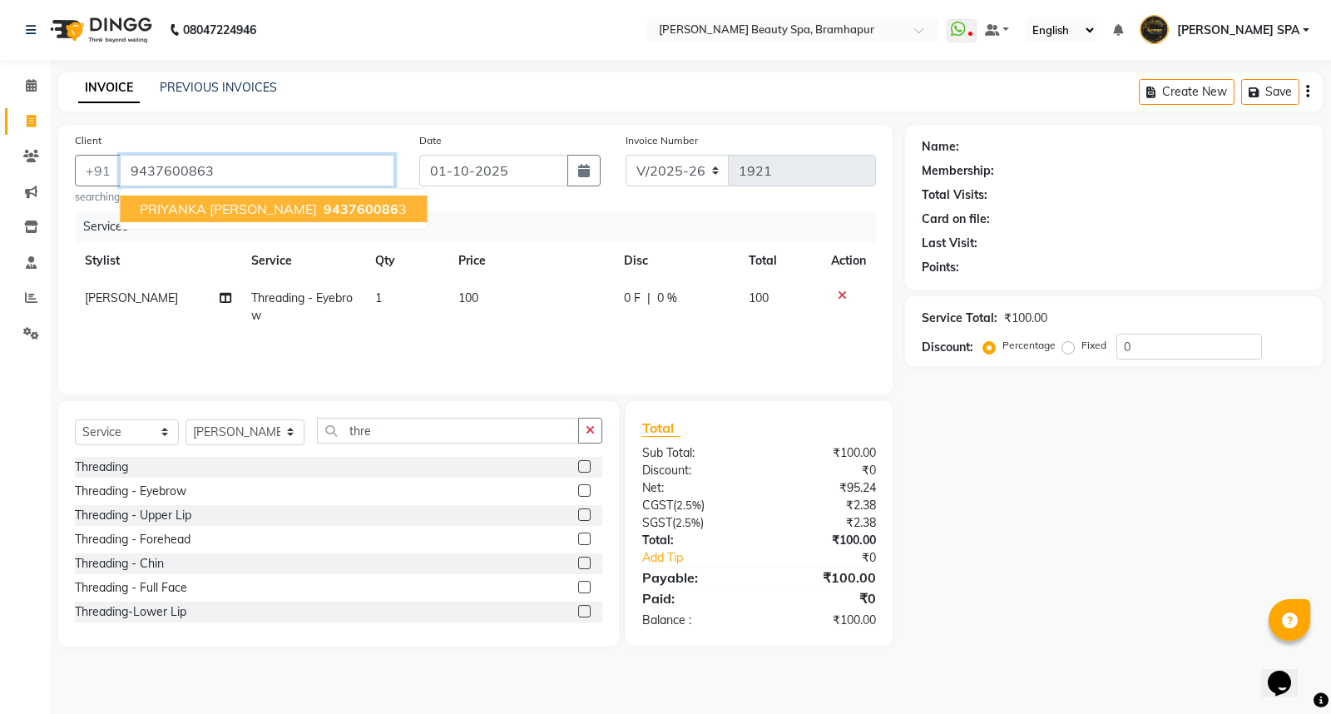
type input "9437600863"
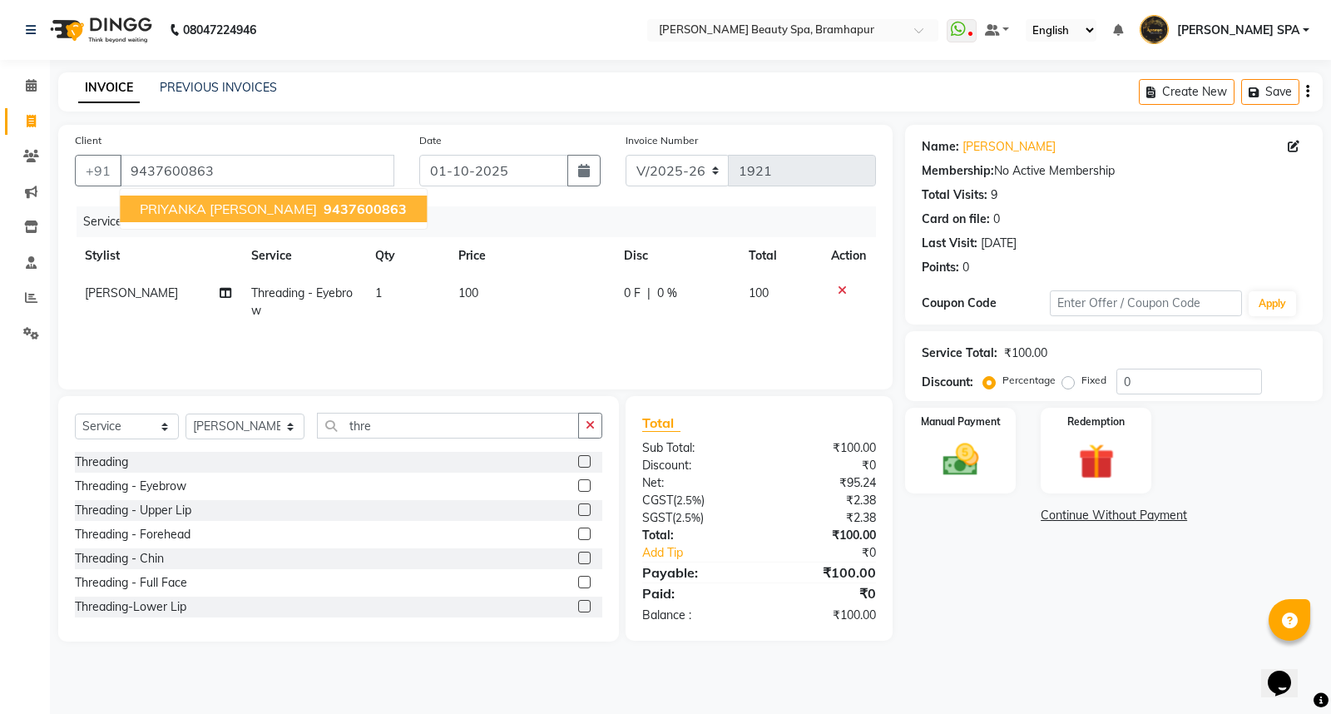
click at [171, 214] on span "PRIYANKA padhy" at bounding box center [228, 209] width 177 height 17
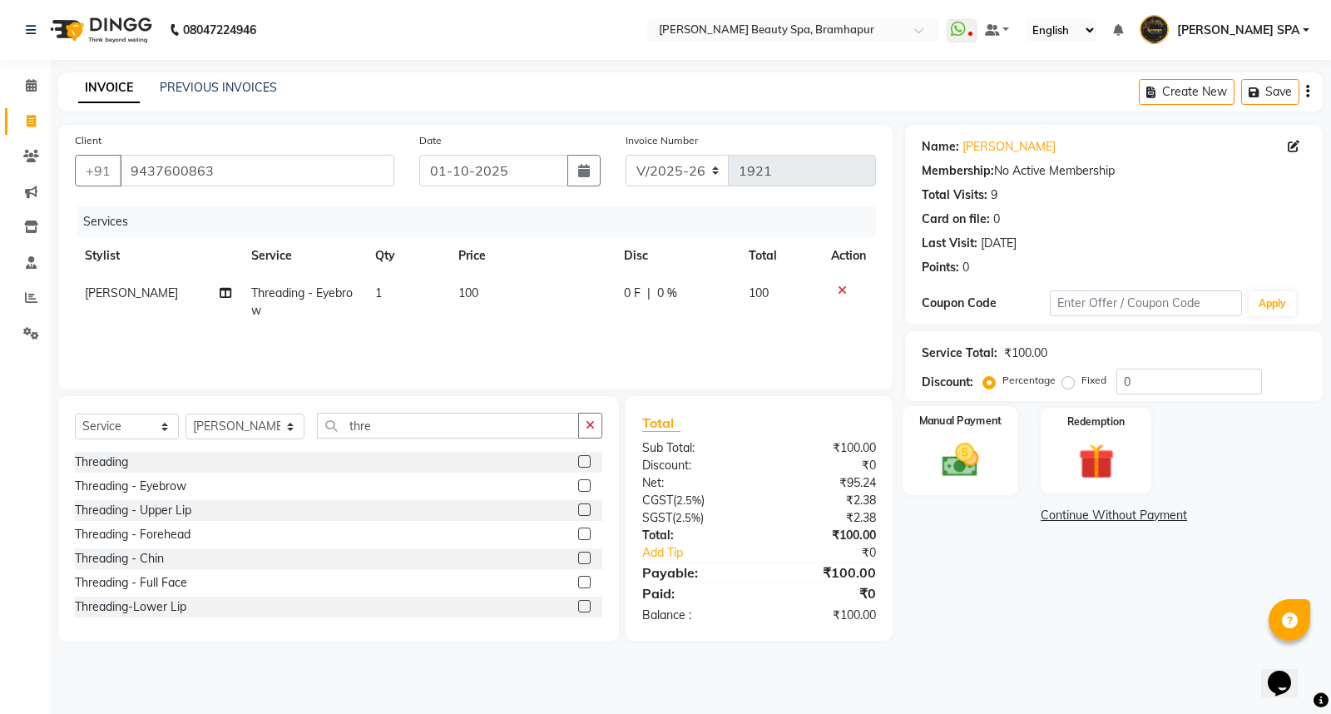
click at [951, 460] on img at bounding box center [961, 459] width 60 height 42
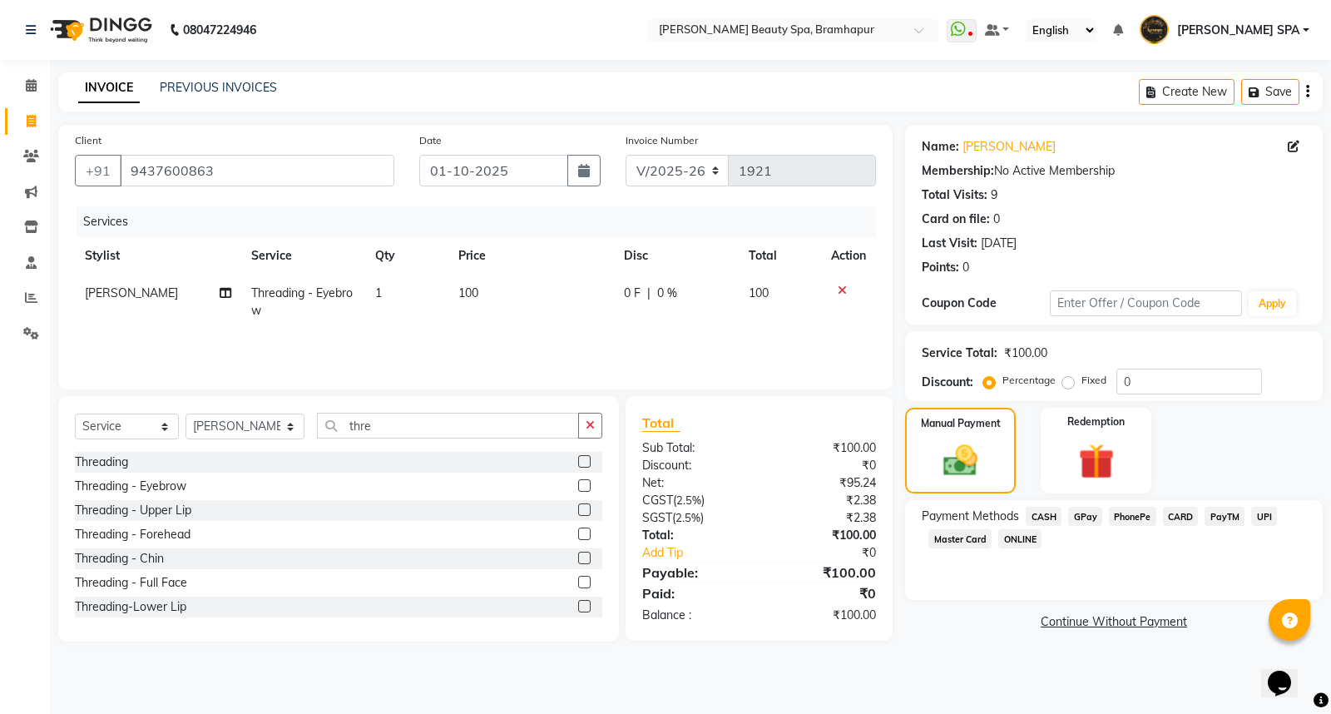
click at [1030, 528] on div "CASH" at bounding box center [1040, 518] width 42 height 22
click at [1044, 512] on span "CASH" at bounding box center [1044, 516] width 36 height 19
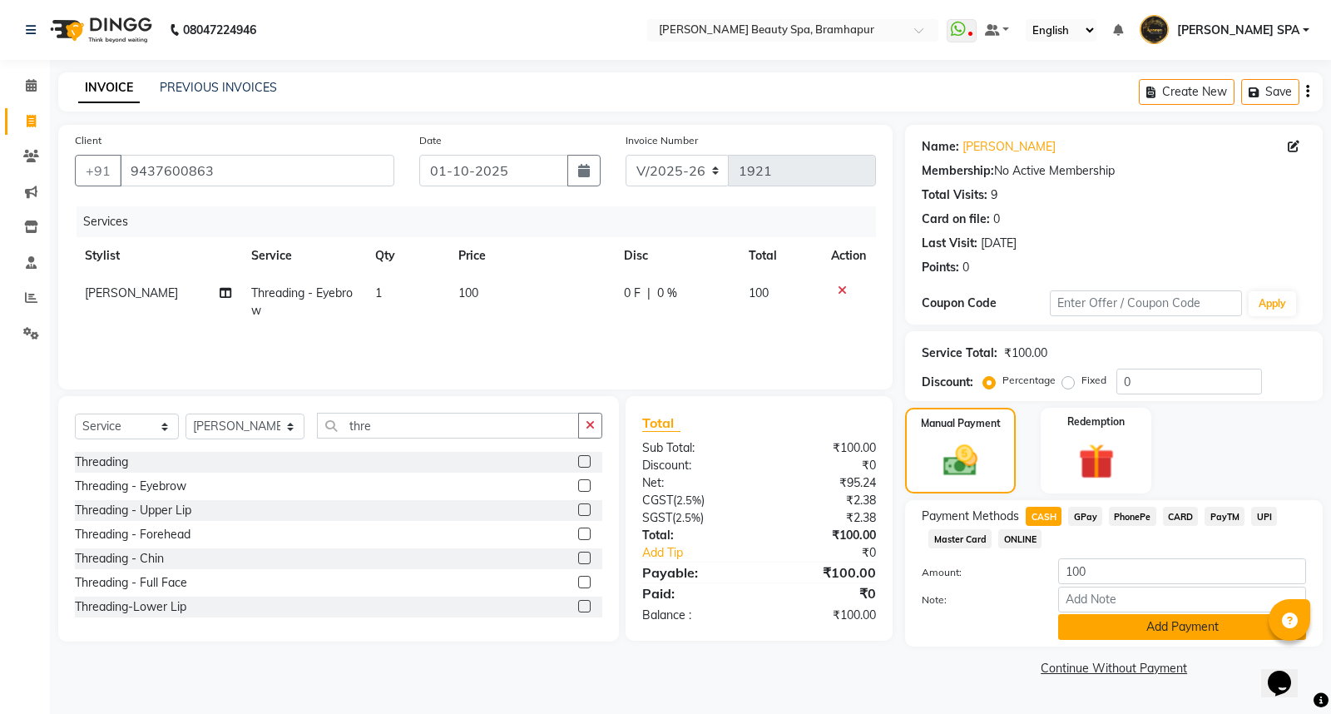
click at [1095, 634] on button "Add Payment" at bounding box center [1182, 627] width 248 height 26
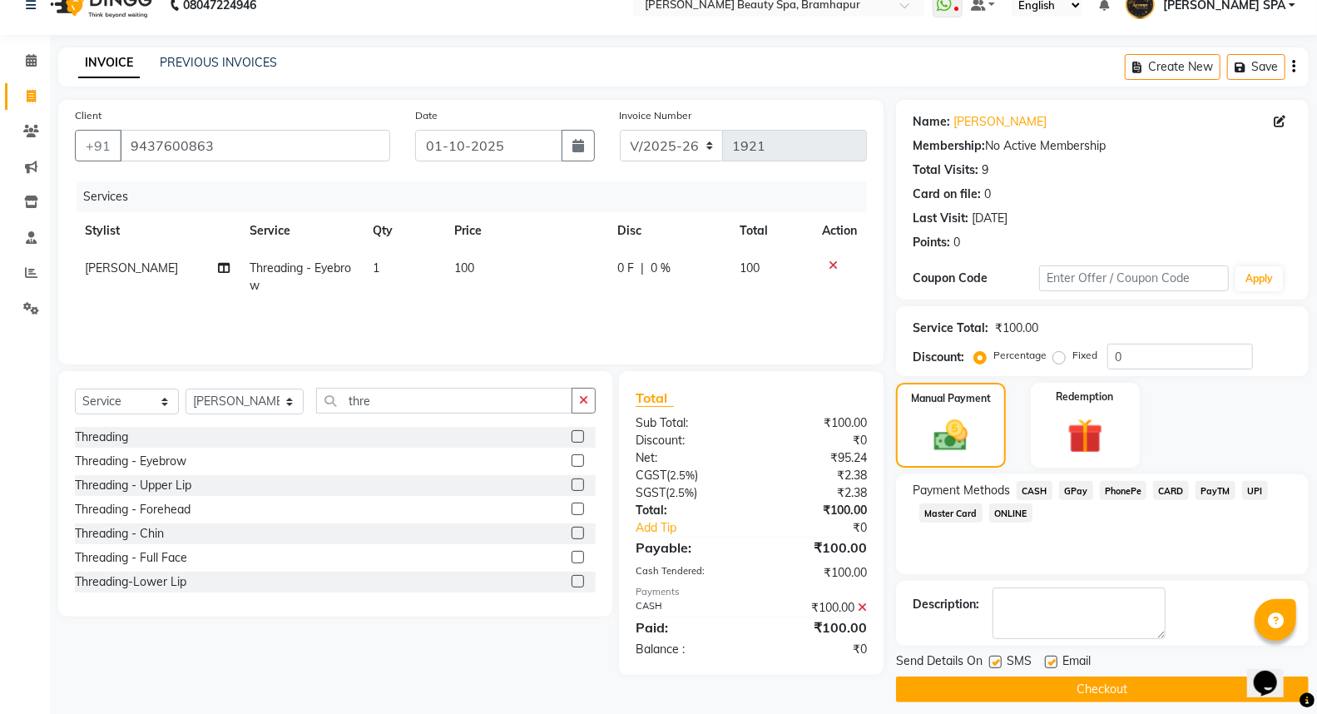
scroll to position [37, 0]
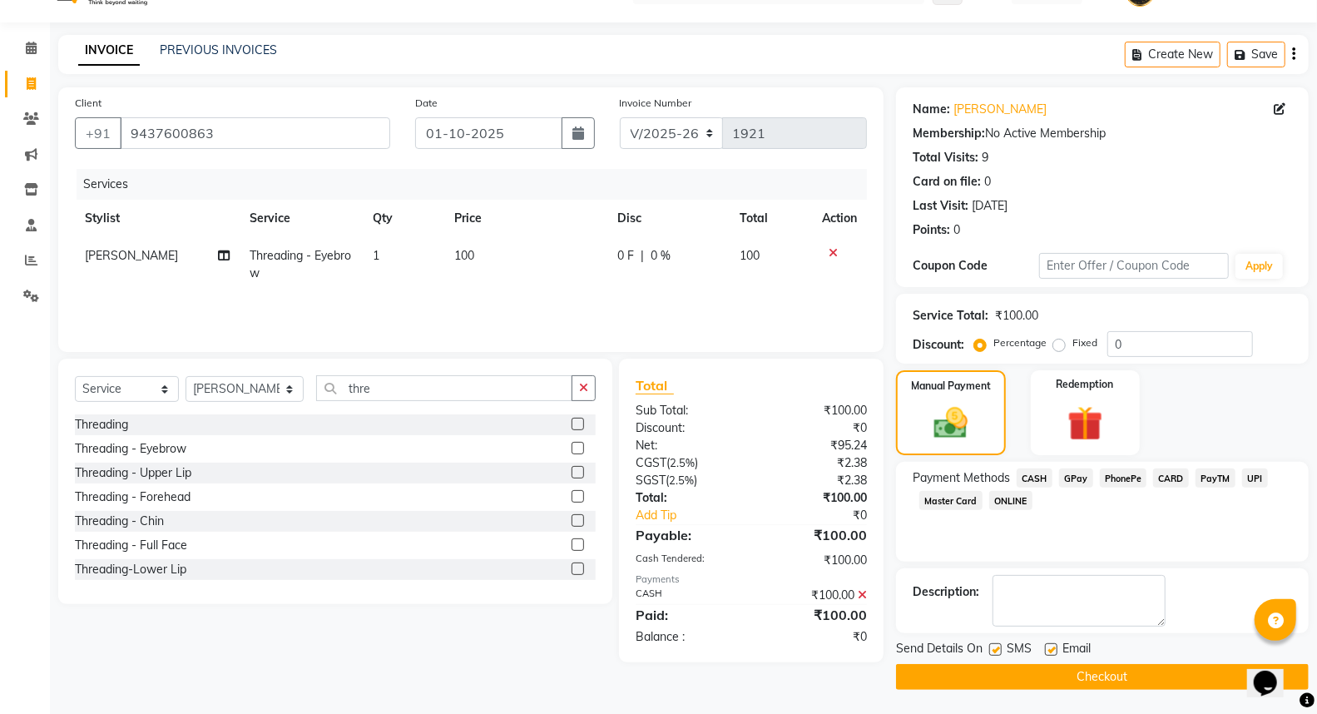
click at [310, 262] on td "Threading - Eyebrow" at bounding box center [301, 264] width 123 height 55
select select "59346"
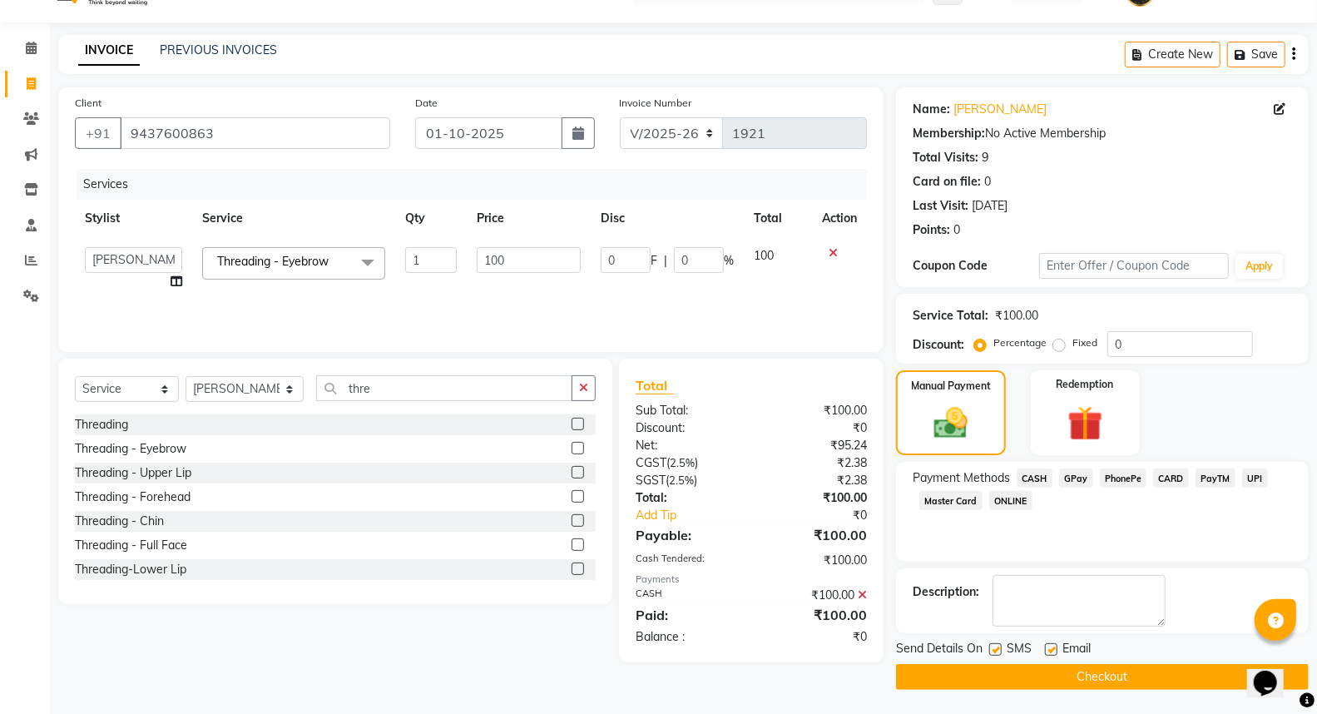
click at [312, 260] on span "Threading - Eyebrow" at bounding box center [272, 261] width 111 height 15
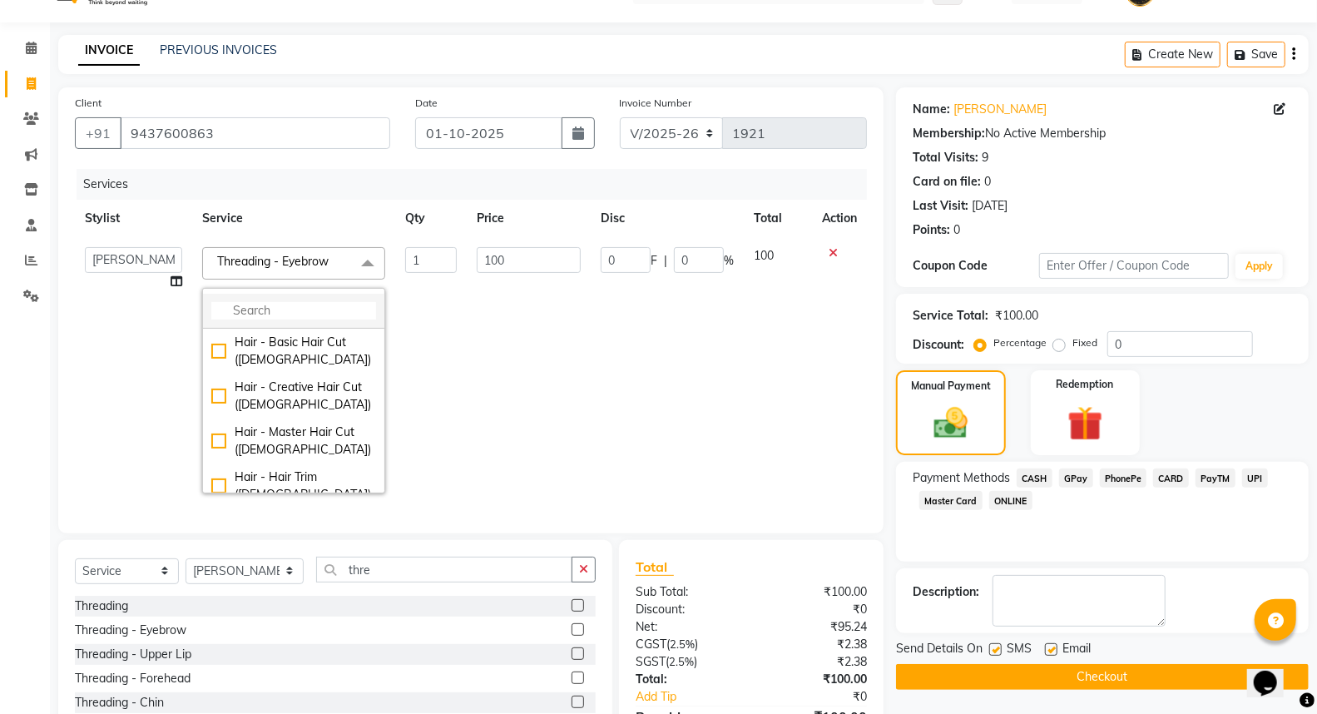
click at [286, 310] on input "multiselect-search" at bounding box center [293, 310] width 165 height 17
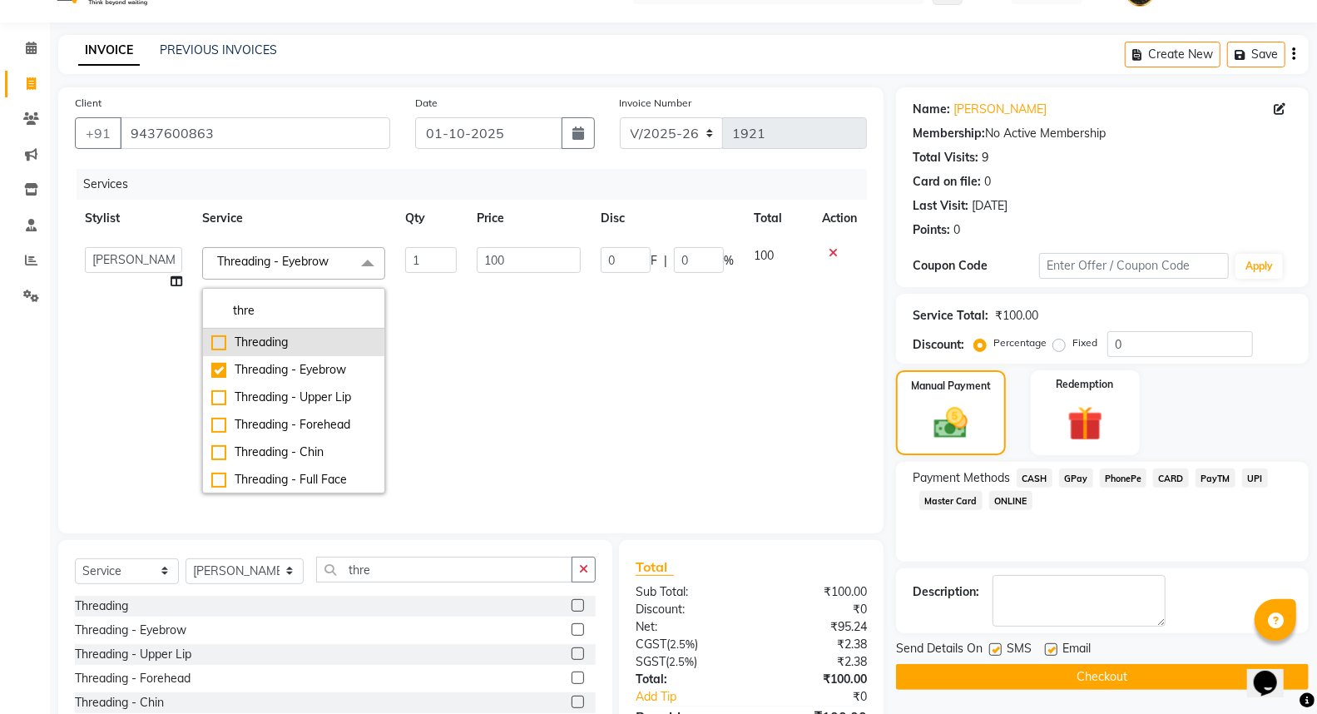
type input "thre"
drag, startPoint x: 284, startPoint y: 331, endPoint x: 429, endPoint y: 364, distance: 148.6
click at [281, 334] on li "Threading" at bounding box center [293, 342] width 181 height 27
checkbox input "true"
checkbox input "false"
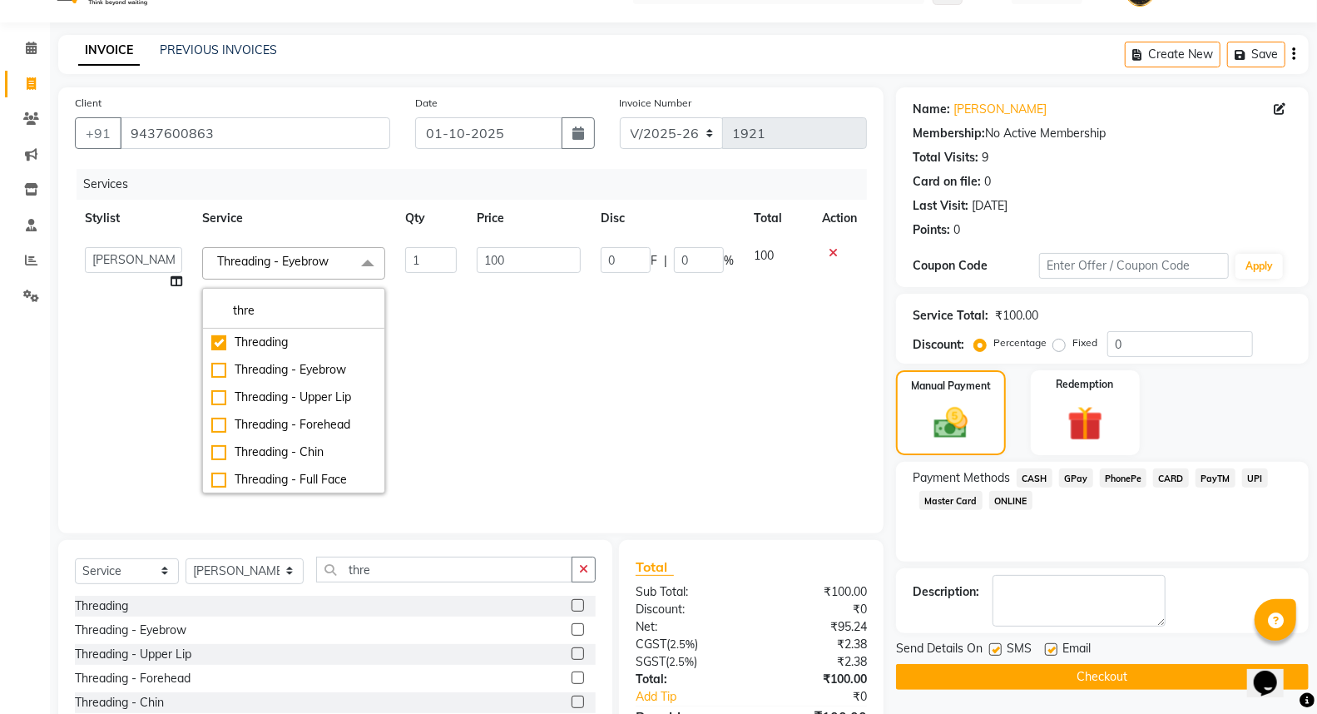
type input "0"
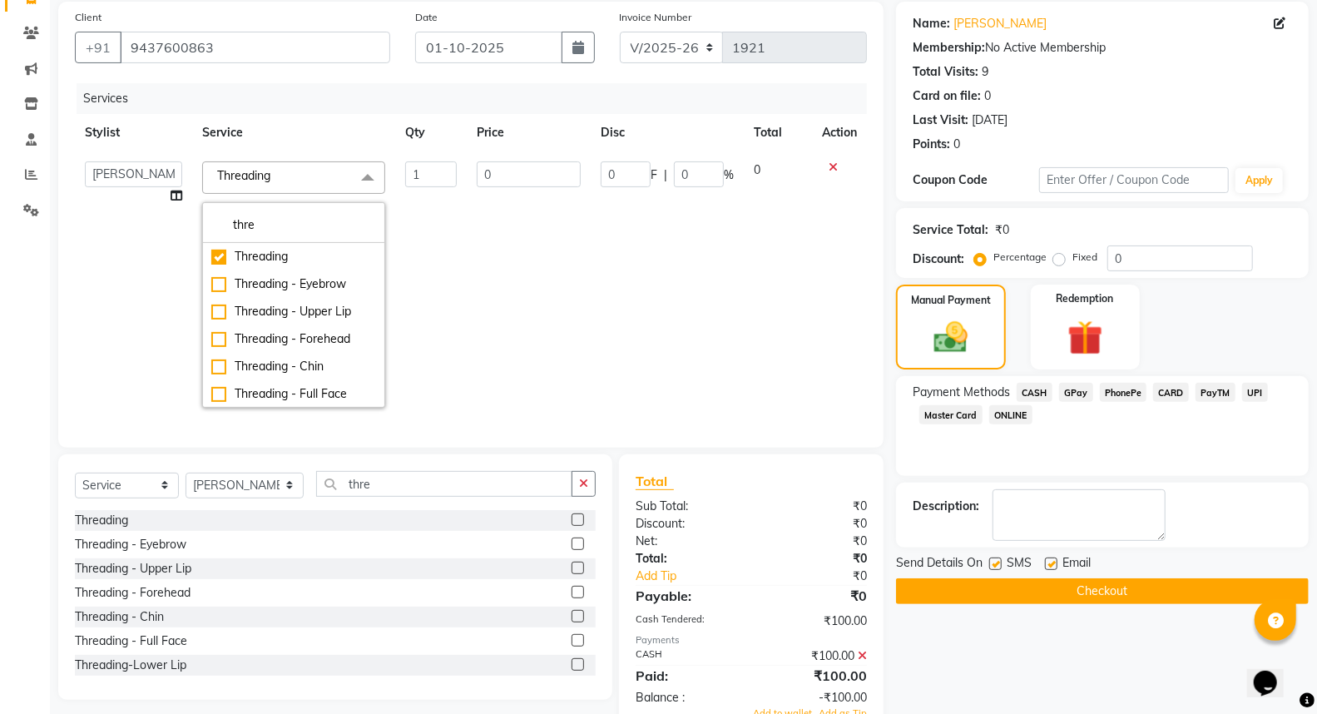
scroll to position [185, 0]
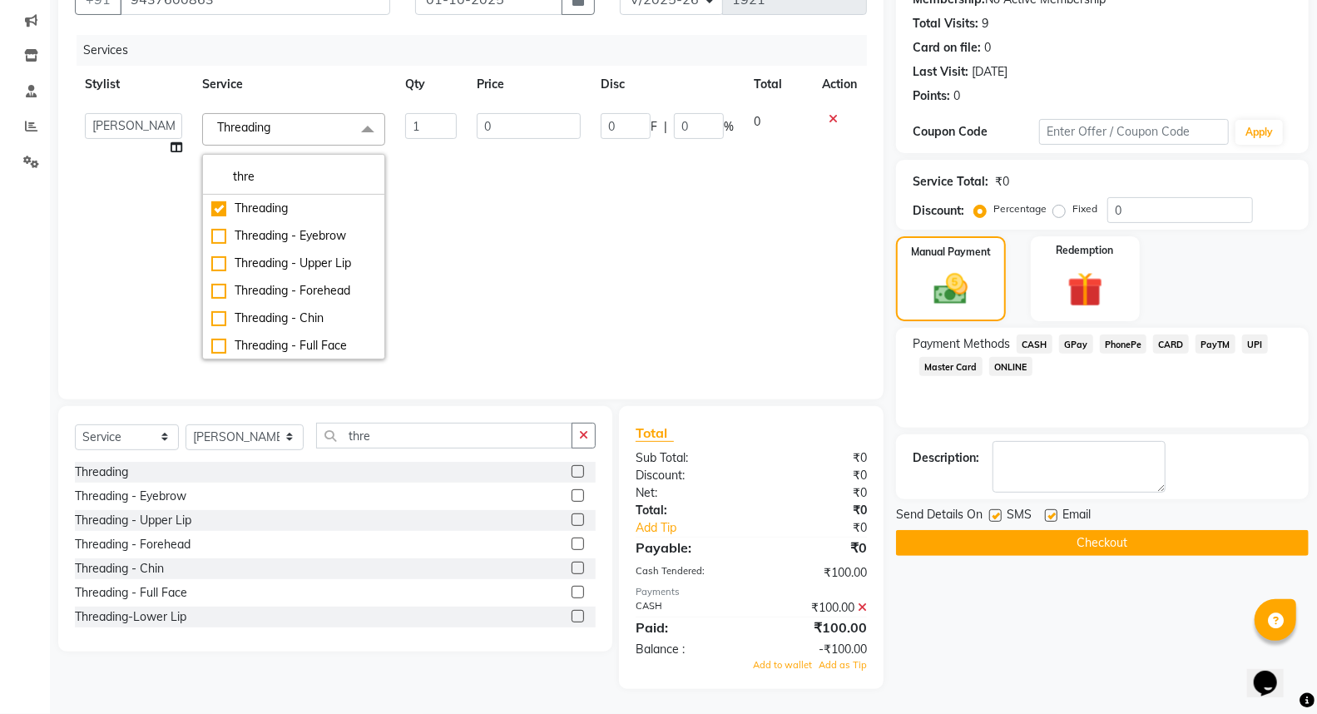
click at [971, 530] on button "Checkout" at bounding box center [1102, 543] width 413 height 26
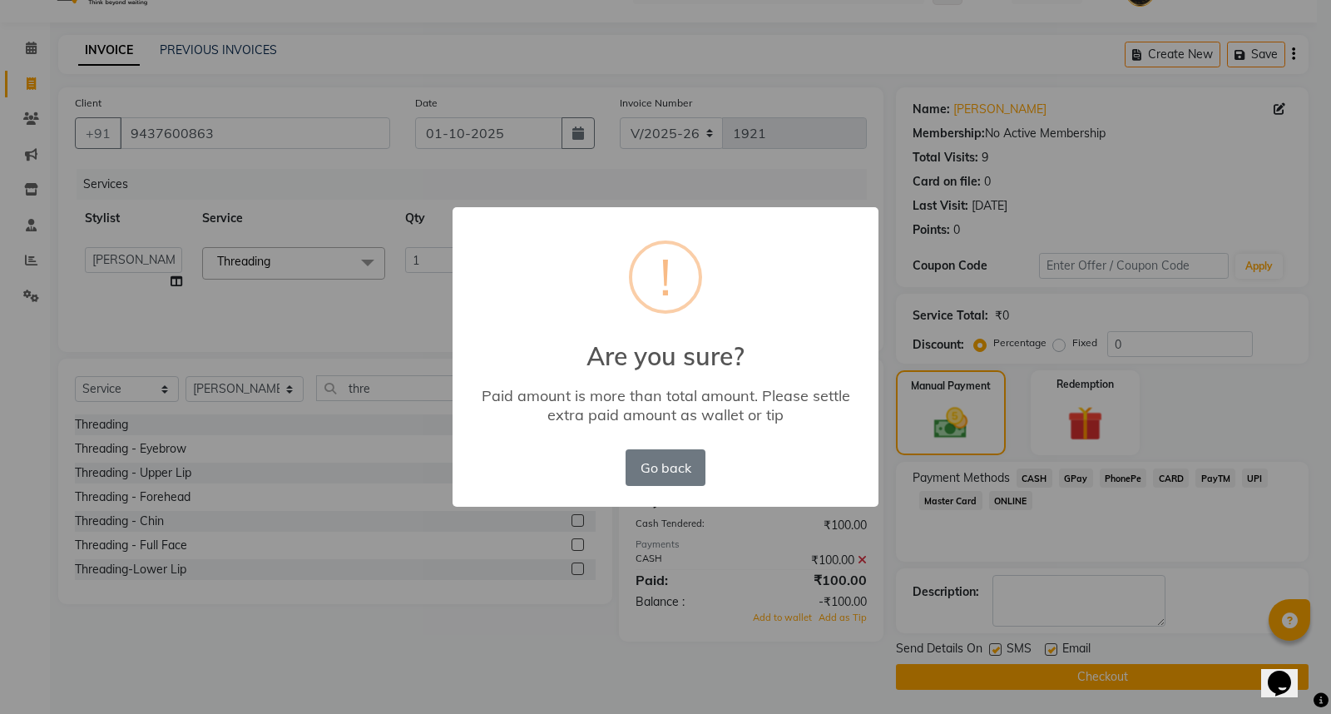
click at [656, 552] on div "× ! Are you sure? Paid amount is more than total amount. Please settle extra pa…" at bounding box center [665, 357] width 1331 height 714
click at [646, 463] on button "Go back" at bounding box center [666, 467] width 80 height 37
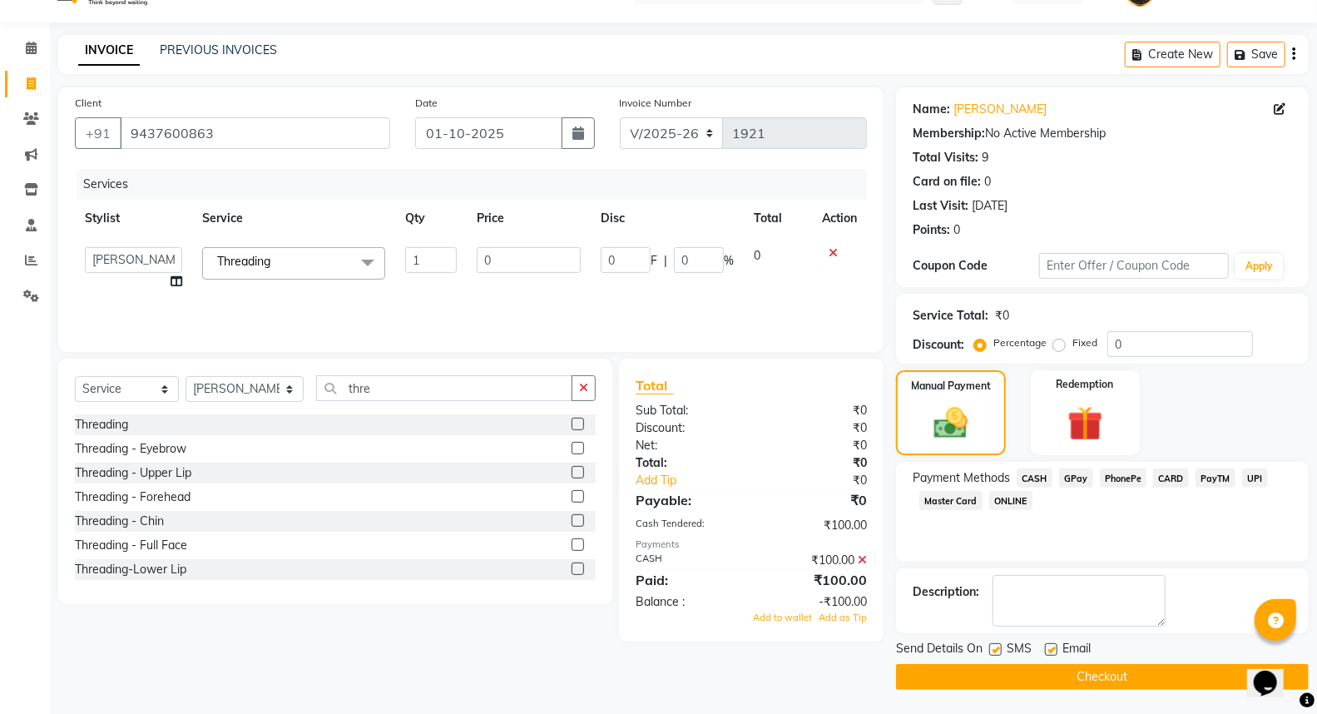
click at [863, 557] on icon at bounding box center [862, 560] width 9 height 12
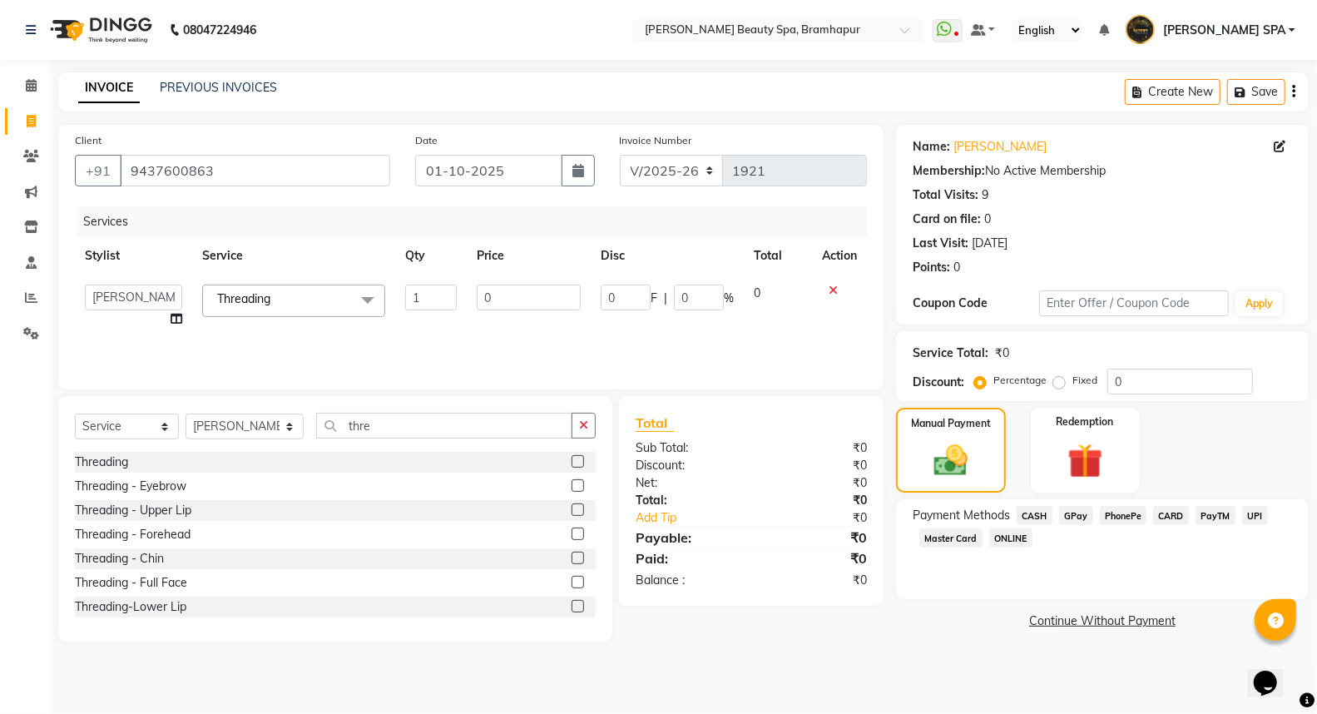
scroll to position [0, 0]
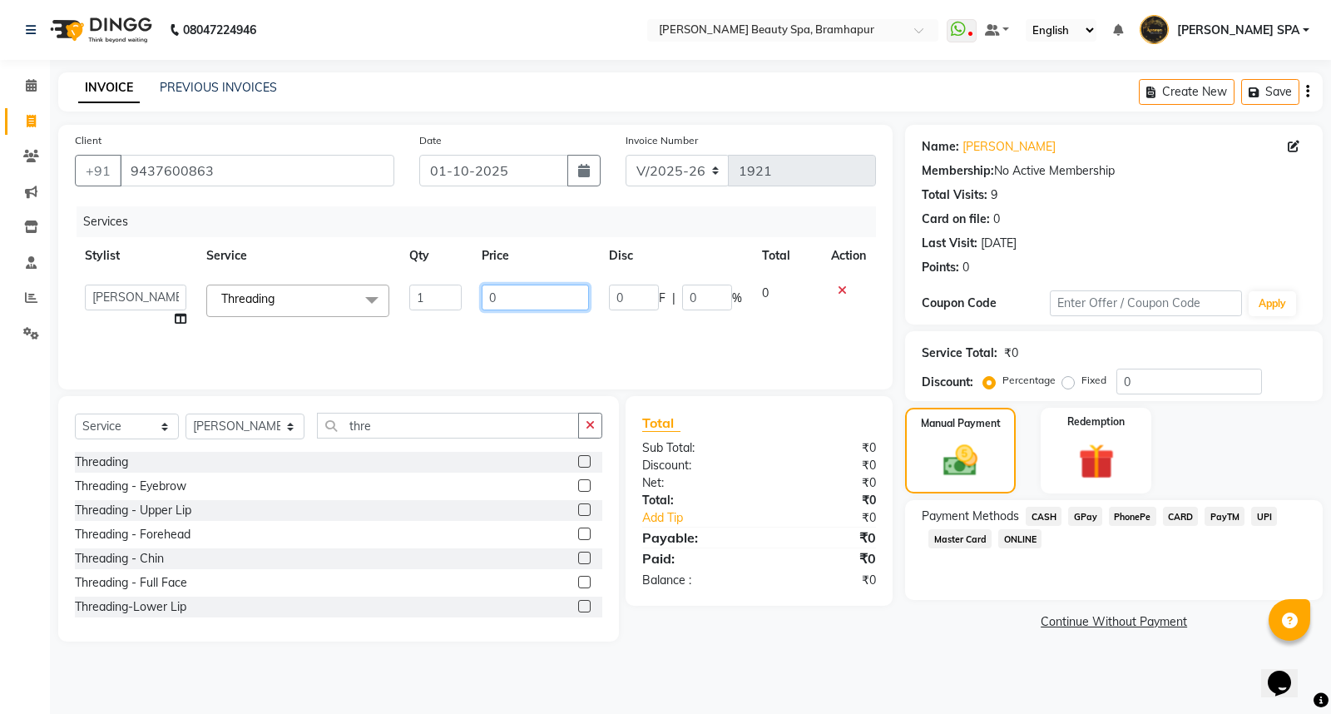
click at [556, 287] on input "0" at bounding box center [535, 298] width 107 height 26
type input "100"
drag, startPoint x: 860, startPoint y: 664, endPoint x: 811, endPoint y: 696, distance: 58.2
click at [843, 678] on div "08047224946 Select Location × Ananya Beauty Spa, Bramhapur WhatsApp Status ✕ St…" at bounding box center [665, 357] width 1331 height 714
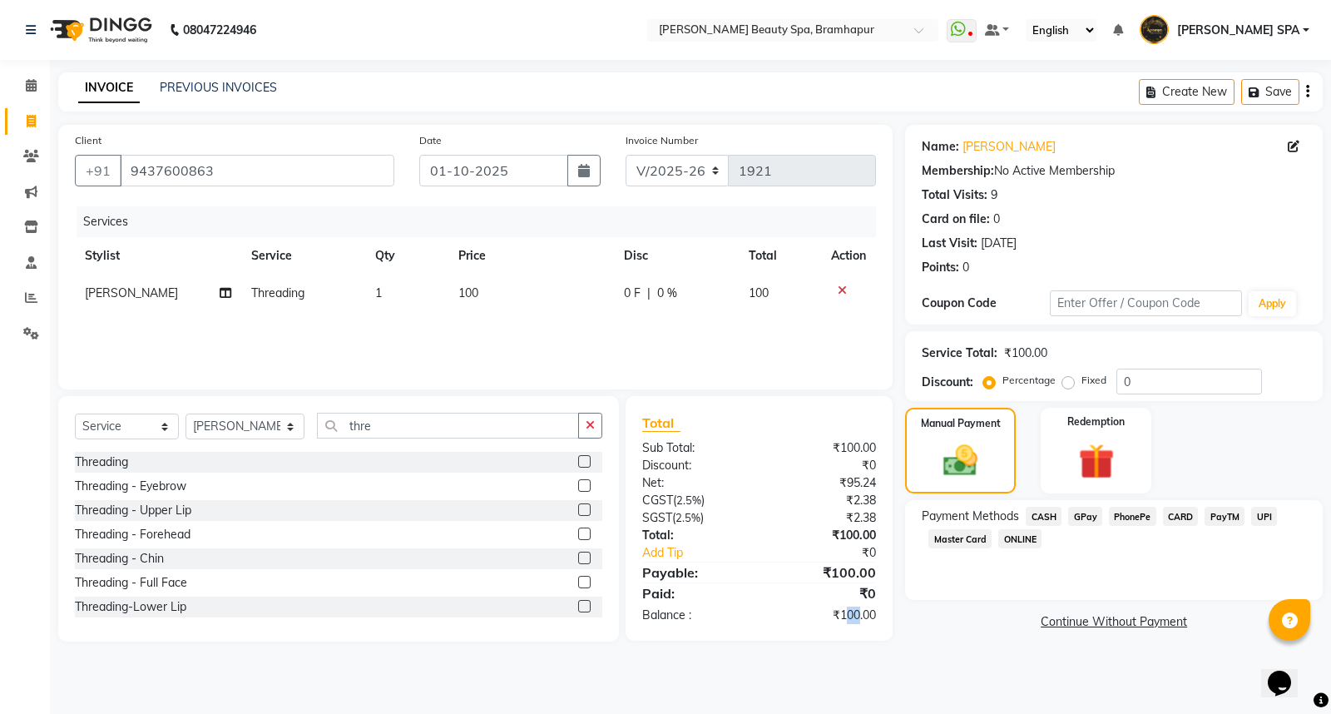
click at [852, 670] on div "08047224946 Select Location × Ananya Beauty Spa, Bramhapur WhatsApp Status ✕ St…" at bounding box center [665, 357] width 1331 height 714
drag, startPoint x: 1040, startPoint y: 514, endPoint x: 1052, endPoint y: 524, distance: 15.3
click at [1042, 513] on span "CASH" at bounding box center [1044, 516] width 36 height 19
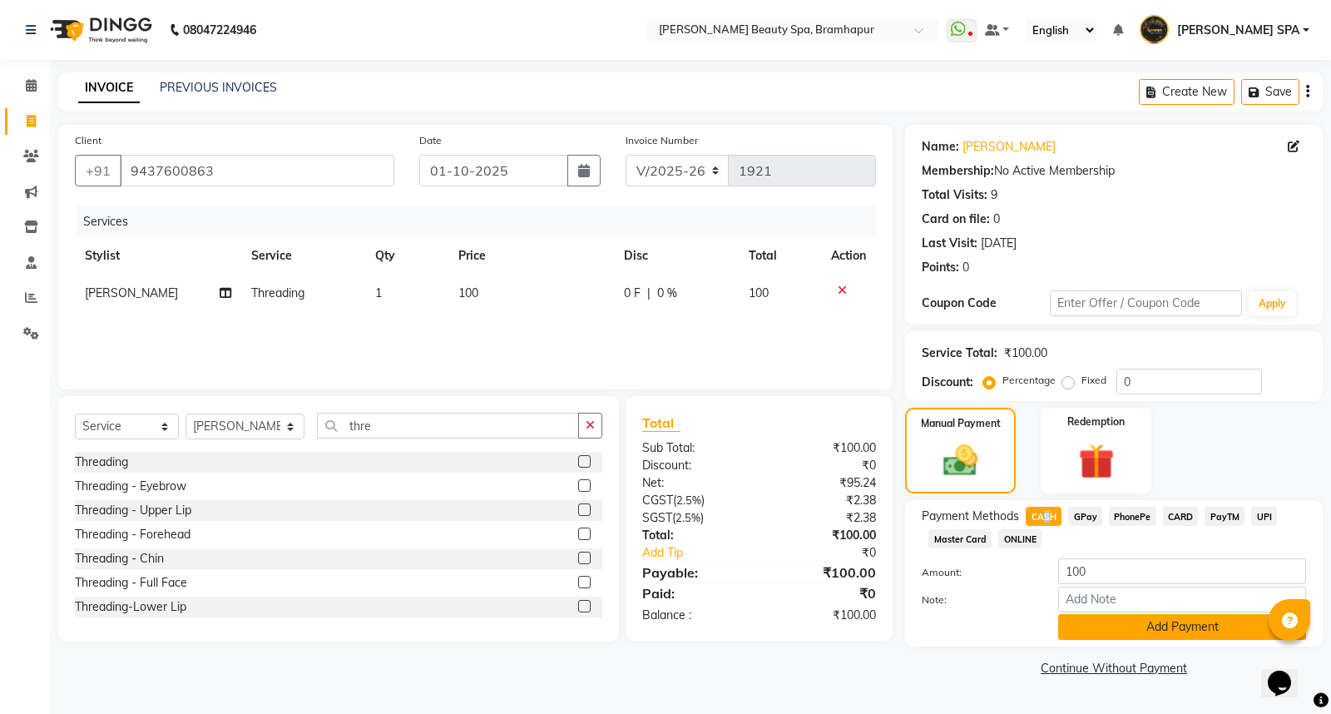
click at [1076, 625] on button "Add Payment" at bounding box center [1182, 627] width 248 height 26
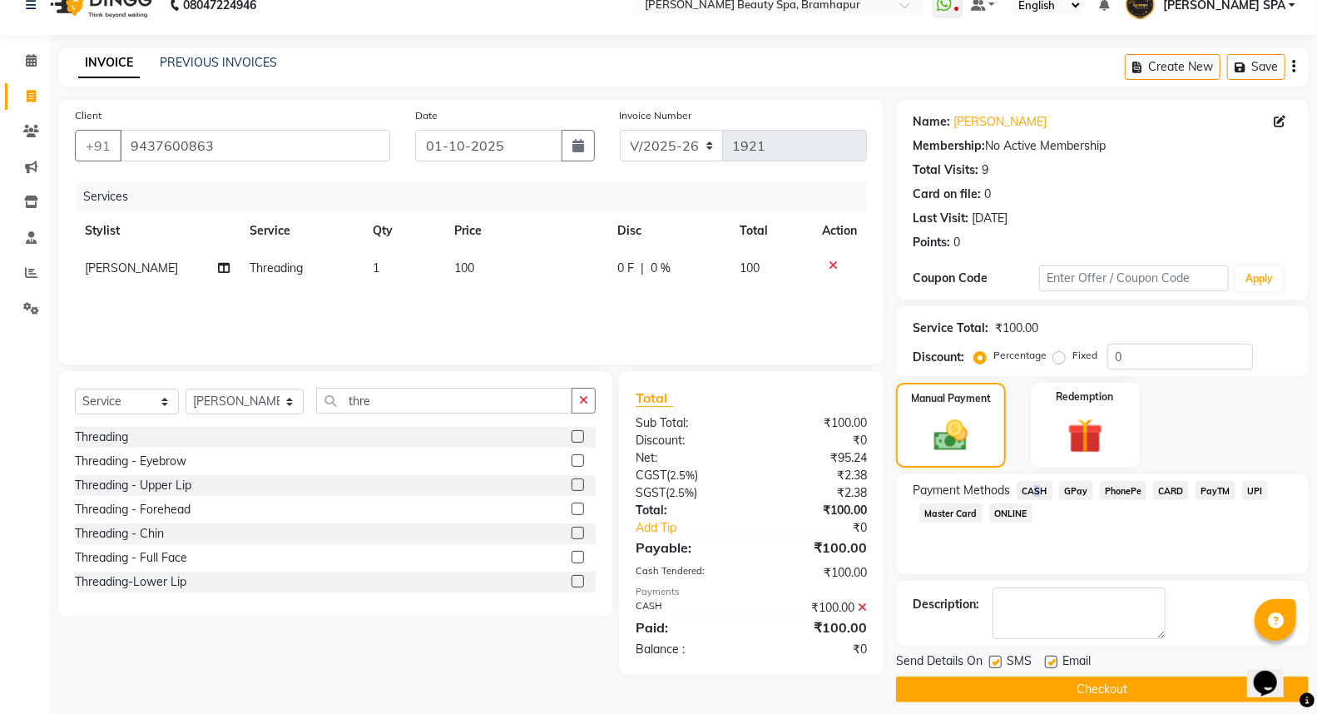
scroll to position [37, 0]
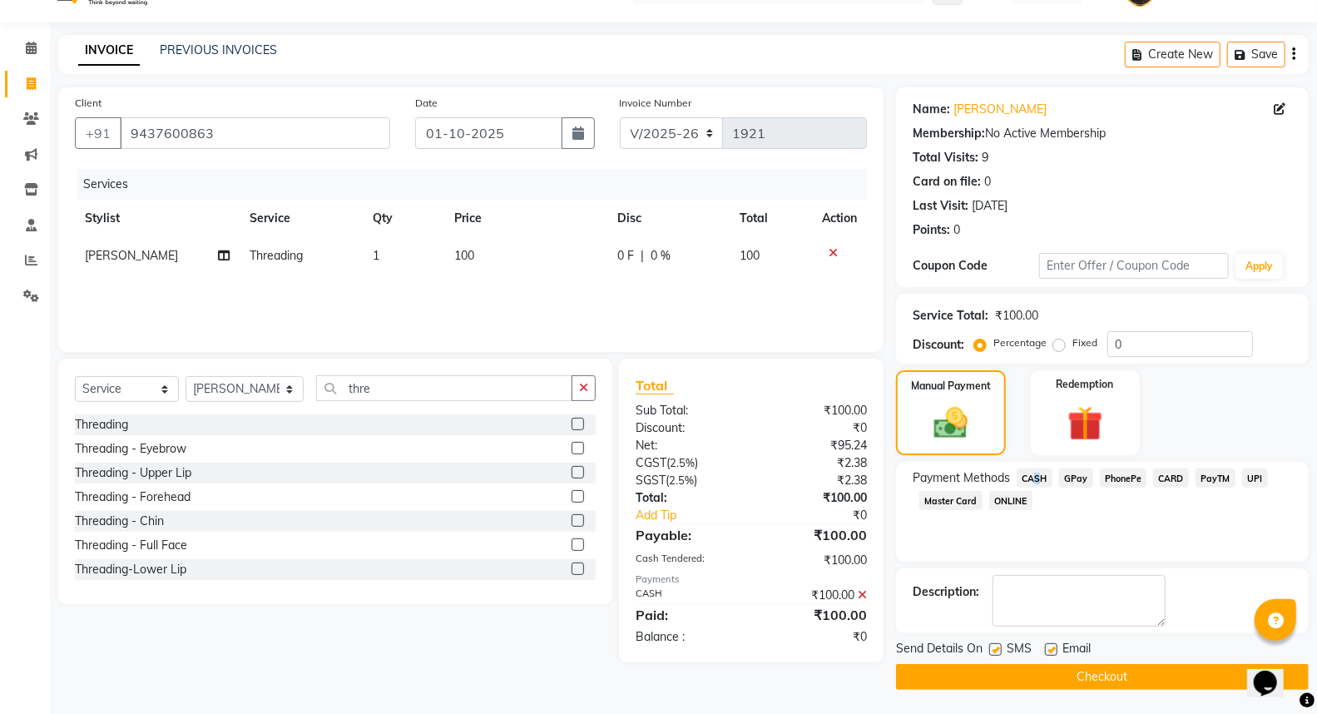
click at [1077, 671] on button "Checkout" at bounding box center [1102, 677] width 413 height 26
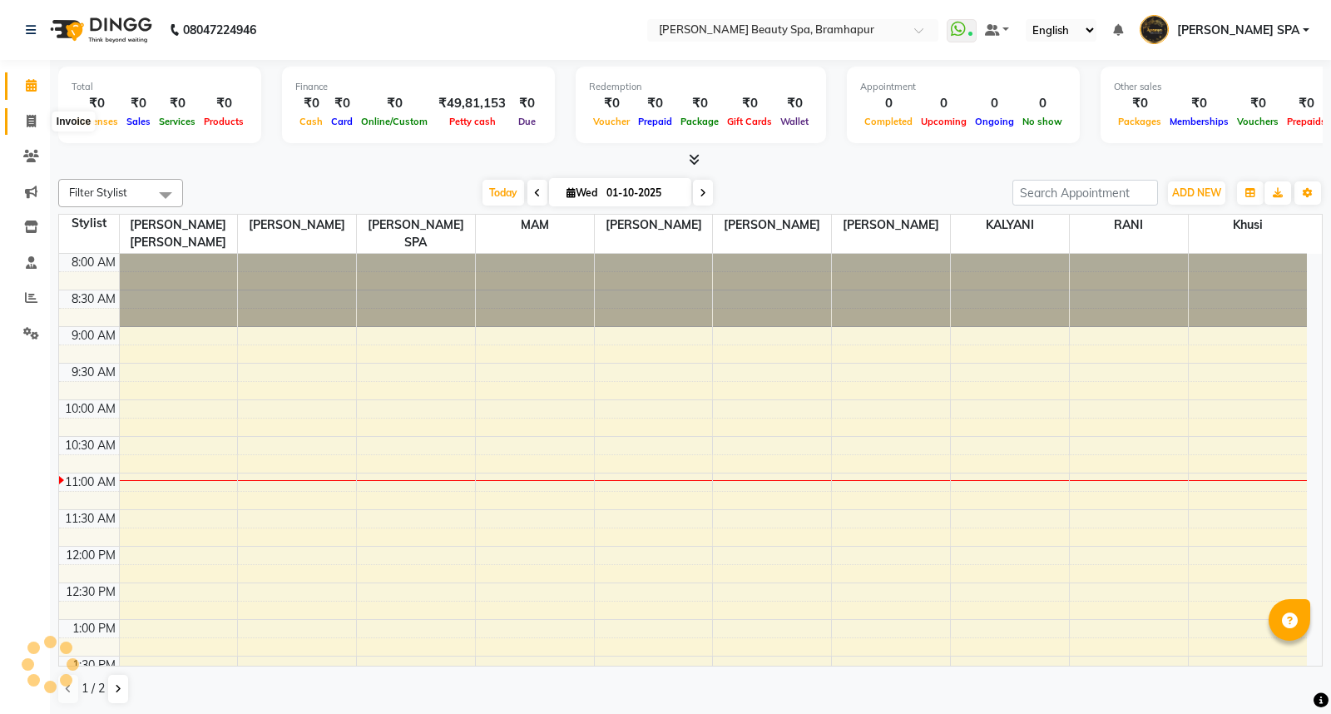
click at [39, 121] on span at bounding box center [31, 121] width 29 height 19
select select "service"
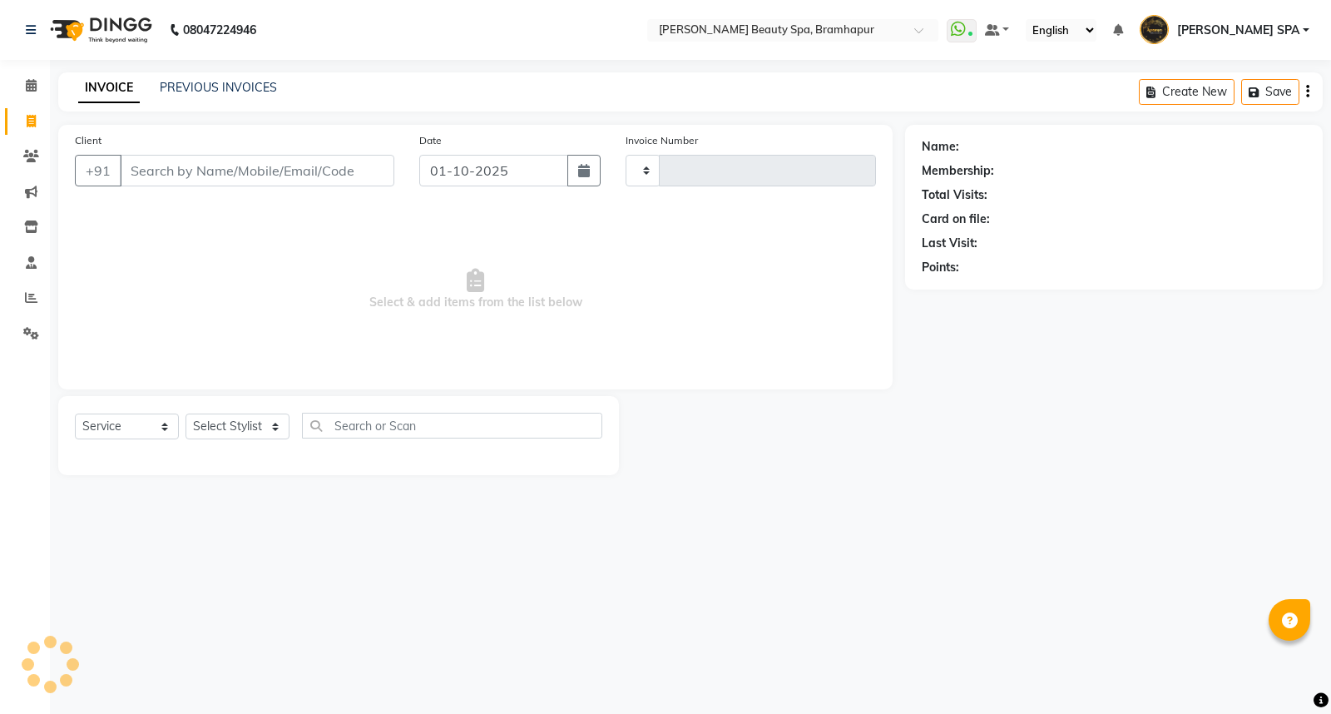
type input "1920"
select select "3622"
click at [183, 88] on link "PREVIOUS INVOICES" at bounding box center [218, 87] width 117 height 15
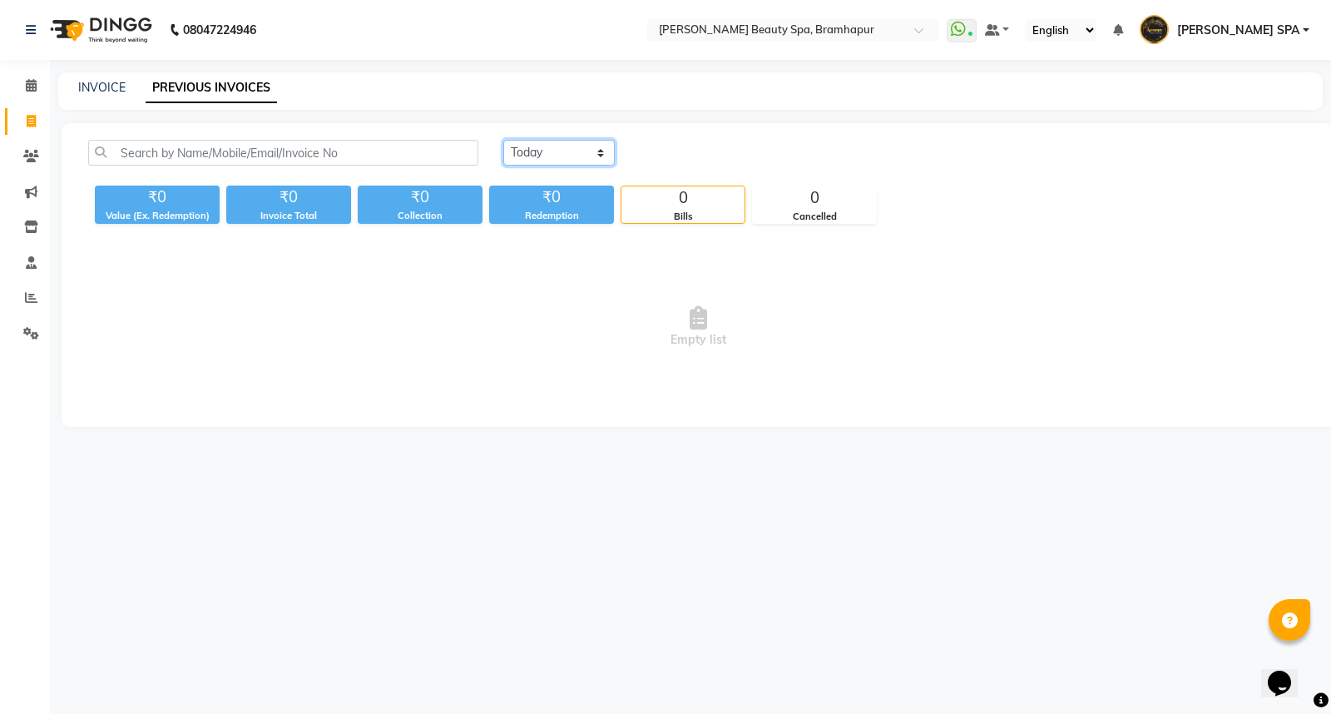
click at [538, 160] on select "[DATE] [DATE] Custom Range" at bounding box center [558, 153] width 111 height 26
select select "[DATE]"
click at [503, 140] on select "[DATE] [DATE] Custom Range" at bounding box center [558, 153] width 111 height 26
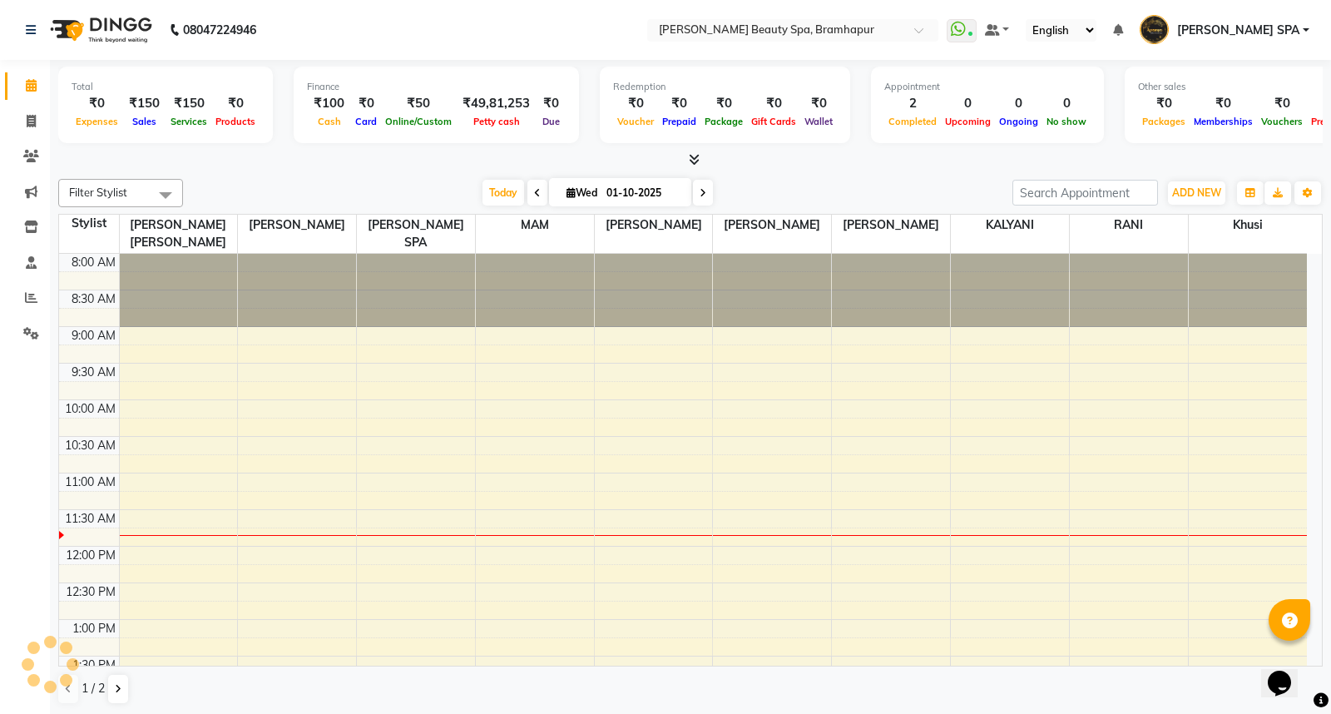
click at [40, 568] on div "Calendar Invoice Clients Marketing Inventory Staff Reports Settings Completed I…" at bounding box center [112, 368] width 225 height 643
